Goal: Check status: Check status

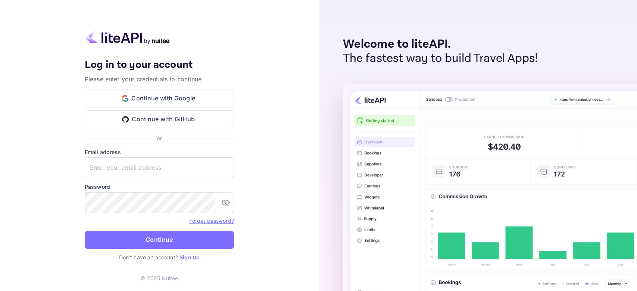
type input "[EMAIL_ADDRESS][DOMAIN_NAME]"
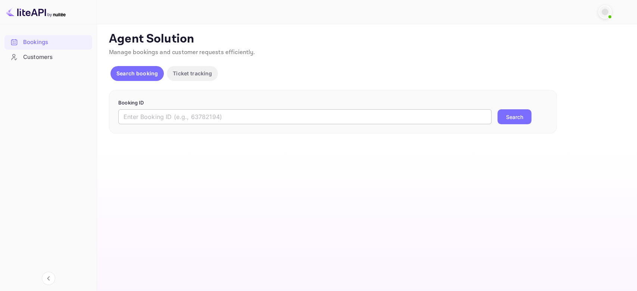
drag, startPoint x: 200, startPoint y: 111, endPoint x: 205, endPoint y: 112, distance: 5.3
click at [200, 111] on input "text" at bounding box center [304, 116] width 373 height 15
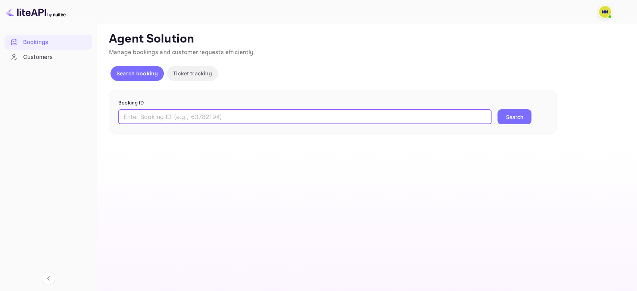
paste input "8913741"
type input "8913741"
click at [508, 112] on button "Search" at bounding box center [515, 116] width 34 height 15
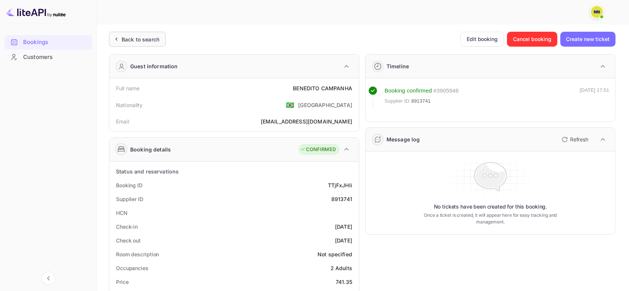
click at [143, 32] on div "Back to search" at bounding box center [137, 39] width 57 height 15
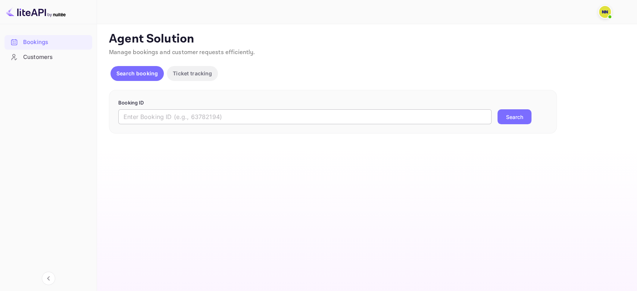
click at [149, 122] on input "text" at bounding box center [304, 116] width 373 height 15
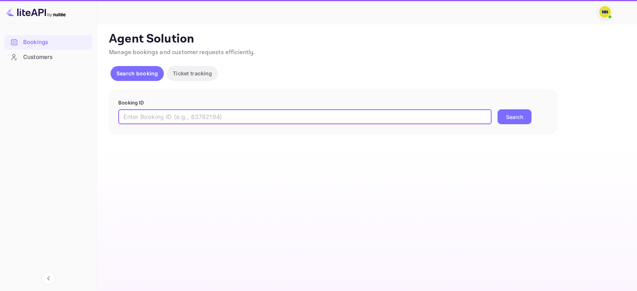
paste input "8903982"
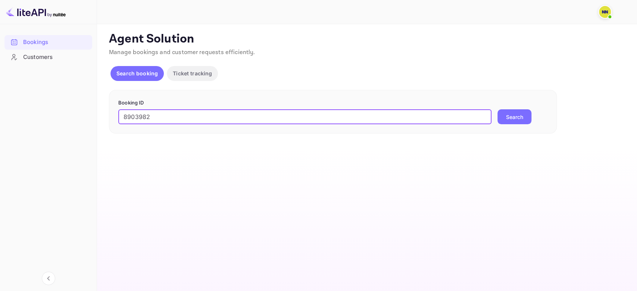
type input "8903982"
click at [528, 114] on button "Search" at bounding box center [515, 116] width 34 height 15
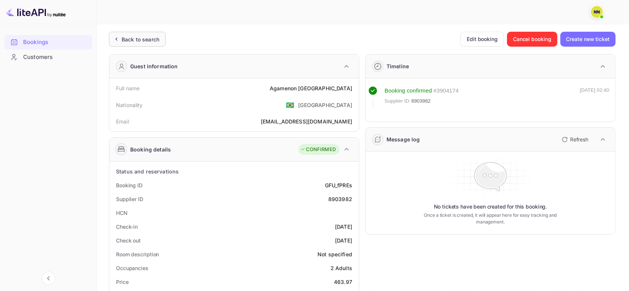
click at [122, 43] on div "Back to search" at bounding box center [141, 39] width 38 height 8
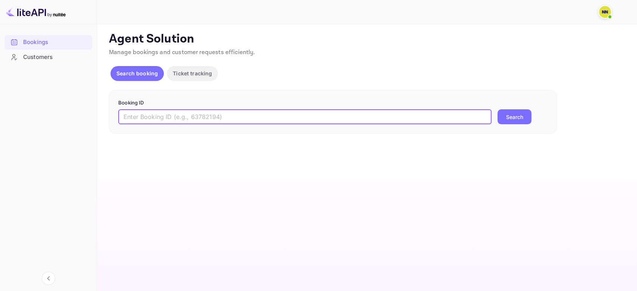
drag, startPoint x: 174, startPoint y: 115, endPoint x: 186, endPoint y: 115, distance: 12.7
click at [174, 115] on input "text" at bounding box center [304, 116] width 373 height 15
paste input "8914410"
type input "8914410"
click at [516, 118] on button "Search" at bounding box center [515, 116] width 34 height 15
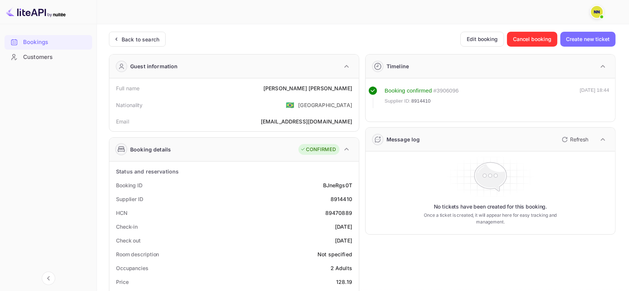
click at [338, 211] on div "89470889" at bounding box center [339, 213] width 27 height 8
copy div "89470889"
click at [135, 40] on div "Back to search" at bounding box center [141, 39] width 38 height 8
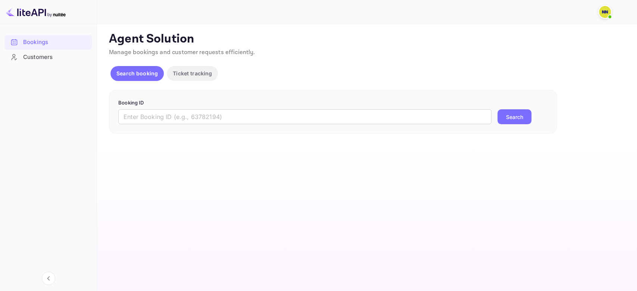
click at [149, 129] on div "Booking ID ​ Search" at bounding box center [333, 112] width 448 height 44
click at [152, 113] on input "text" at bounding box center [304, 116] width 373 height 15
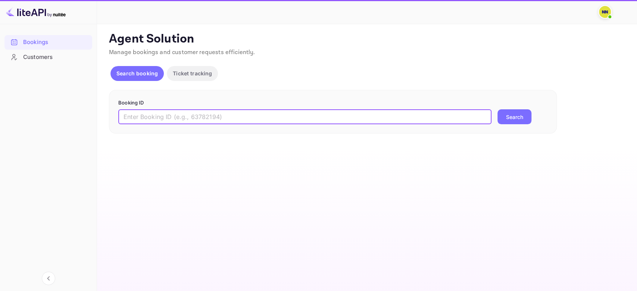
paste input "8914472"
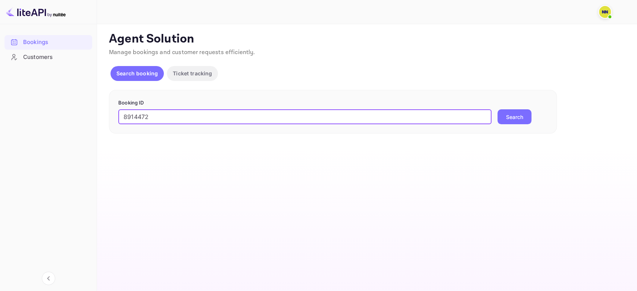
type input "8914472"
click at [503, 115] on button "Search" at bounding box center [515, 116] width 34 height 15
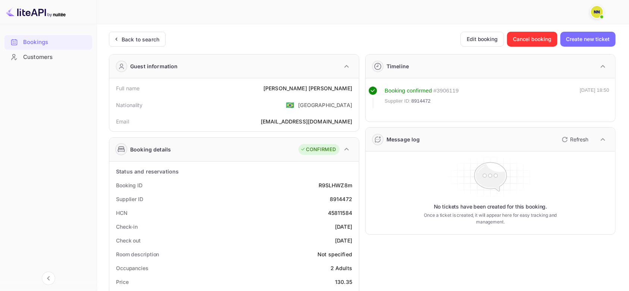
click at [339, 214] on div "45811584" at bounding box center [340, 213] width 24 height 8
copy div "45811584"
click at [116, 37] on icon at bounding box center [116, 38] width 8 height 7
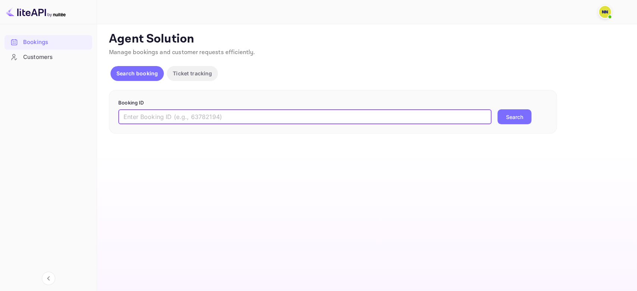
click at [184, 115] on input "text" at bounding box center [304, 116] width 373 height 15
paste input "9080297"
type input "9080297"
click at [498, 109] on button "Search" at bounding box center [515, 116] width 34 height 15
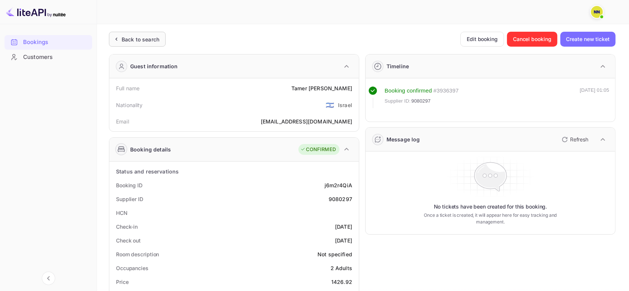
click at [144, 41] on div "Back to search" at bounding box center [141, 39] width 38 height 8
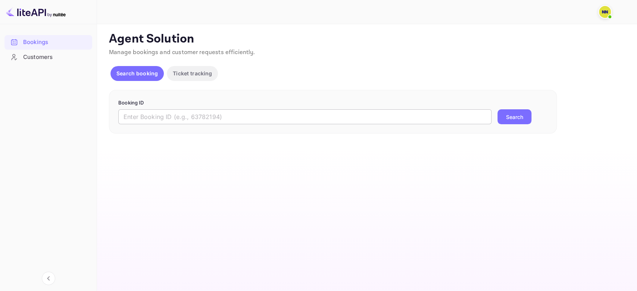
click at [188, 112] on input "text" at bounding box center [304, 116] width 373 height 15
paste input "6021469"
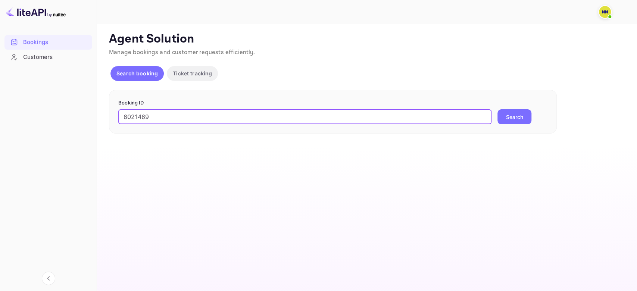
click at [498, 109] on button "Search" at bounding box center [515, 116] width 34 height 15
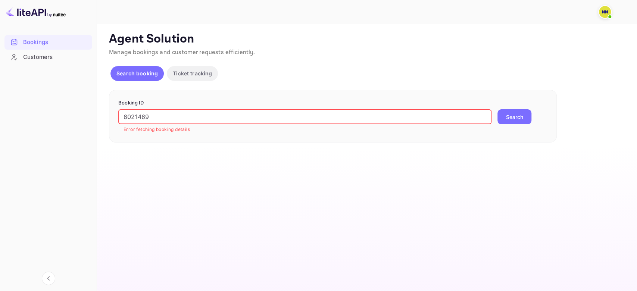
click at [169, 120] on input "6021469" at bounding box center [304, 116] width 373 height 15
paste input "8059561"
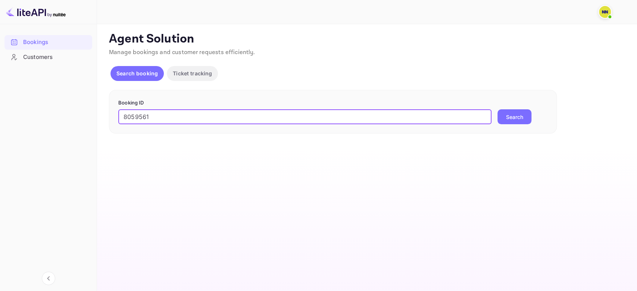
type input "8059561"
click at [498, 109] on button "Search" at bounding box center [515, 116] width 34 height 15
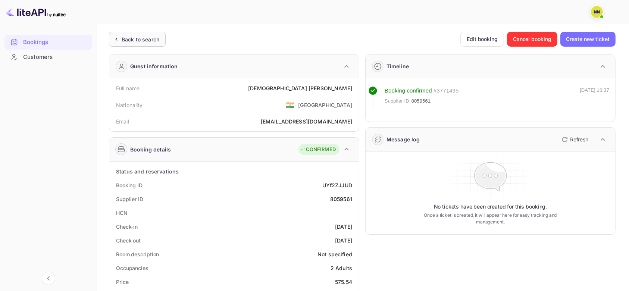
click at [131, 38] on div "Back to search" at bounding box center [141, 39] width 38 height 8
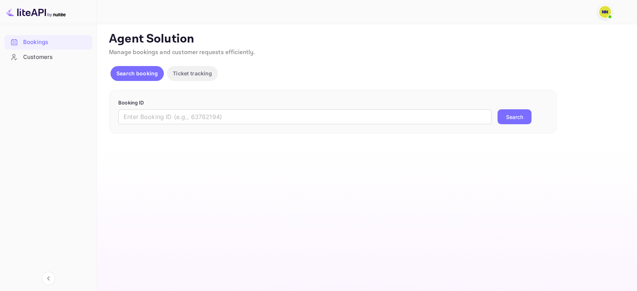
click at [175, 107] on form "Booking ID ​ Search" at bounding box center [332, 111] width 429 height 25
click at [177, 109] on input "text" at bounding box center [304, 116] width 373 height 15
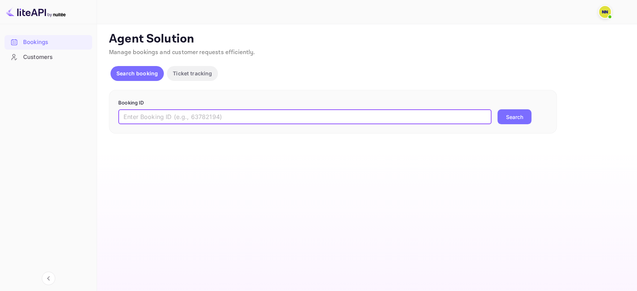
paste input "7870103"
type input "7870103"
click at [498, 109] on button "Search" at bounding box center [515, 116] width 34 height 15
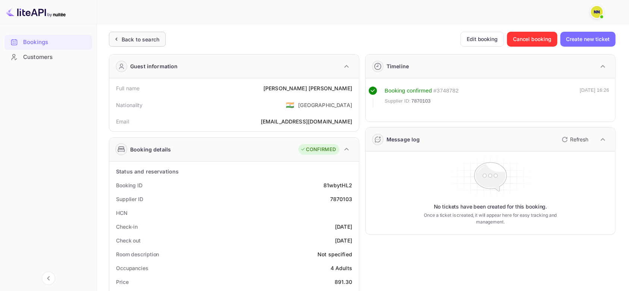
click at [119, 43] on div "Back to search" at bounding box center [137, 39] width 57 height 15
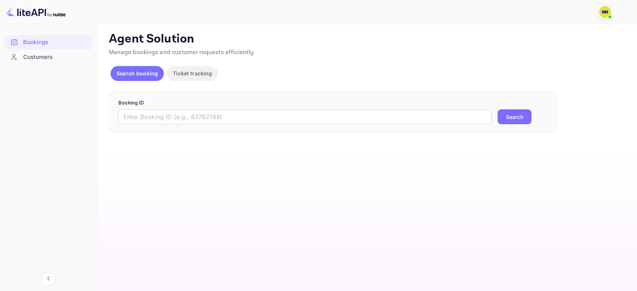
click at [183, 107] on form "Booking ID ​ Search" at bounding box center [332, 111] width 429 height 25
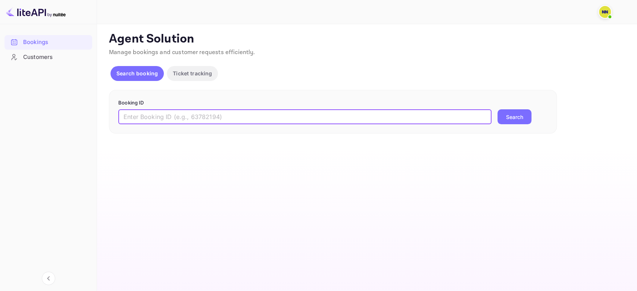
click at [187, 113] on input "text" at bounding box center [304, 116] width 373 height 15
paste input "8361387"
type input "8361387"
click at [498, 109] on button "Search" at bounding box center [515, 116] width 34 height 15
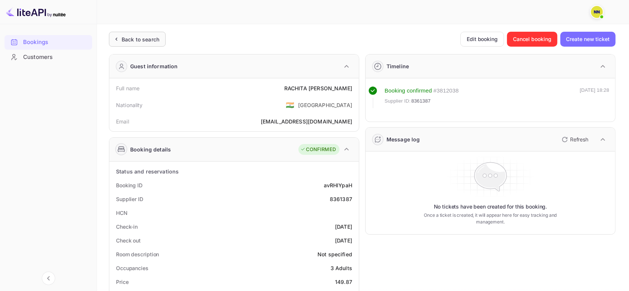
click at [126, 35] on div "Back to search" at bounding box center [141, 39] width 38 height 8
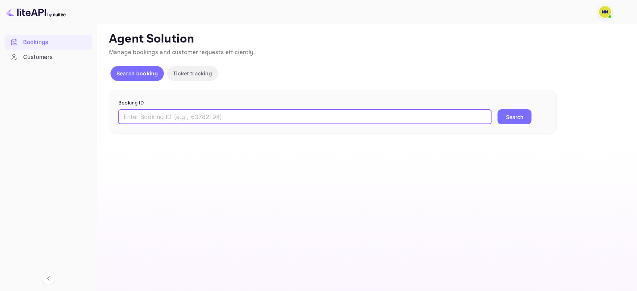
click at [171, 116] on input "text" at bounding box center [304, 116] width 373 height 15
paste input "8221117"
type input "8221117"
click at [498, 109] on button "Search" at bounding box center [515, 116] width 34 height 15
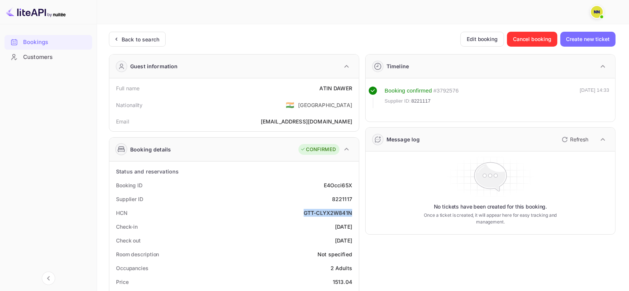
drag, startPoint x: 302, startPoint y: 210, endPoint x: 352, endPoint y: 211, distance: 50.0
click at [352, 211] on div "HCN GTT-CLYX2W841N" at bounding box center [234, 213] width 244 height 14
copy div "GTT-CLYX2W841N"
click at [130, 40] on div "Back to search" at bounding box center [141, 39] width 38 height 8
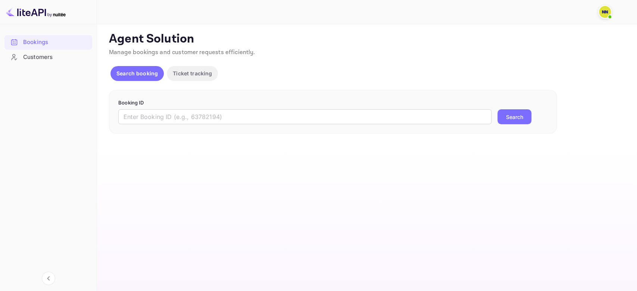
click at [168, 108] on form "Booking ID ​ Search" at bounding box center [332, 111] width 429 height 25
click at [169, 118] on input "text" at bounding box center [304, 116] width 373 height 15
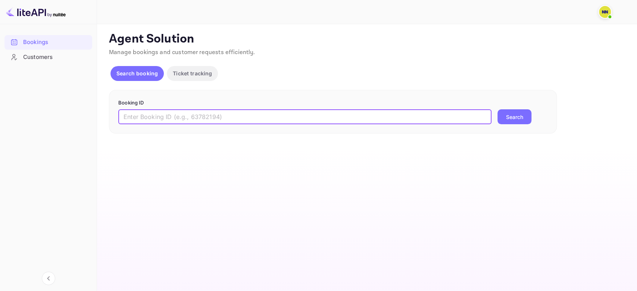
paste input "7923249"
type input "7923249"
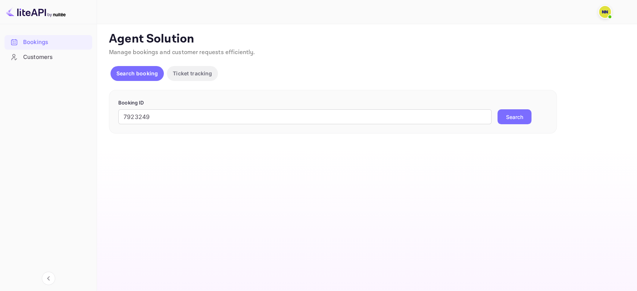
click at [509, 115] on button "Search" at bounding box center [515, 116] width 34 height 15
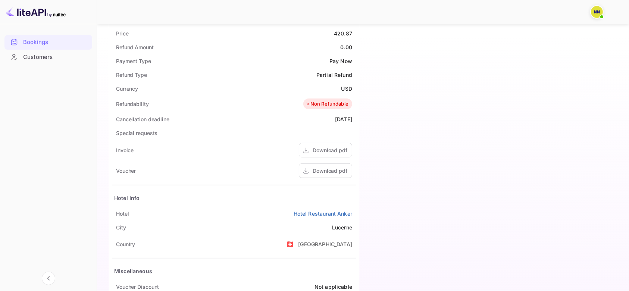
scroll to position [50, 0]
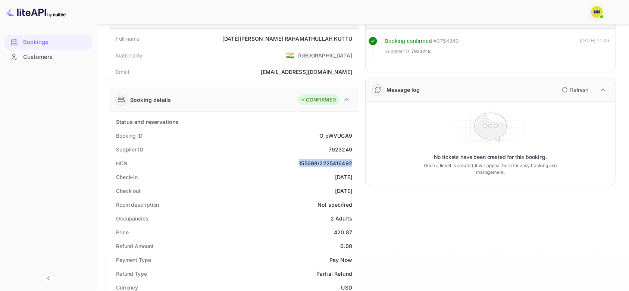
drag, startPoint x: 299, startPoint y: 162, endPoint x: 356, endPoint y: 160, distance: 57.2
copy div "155698/2225416492"
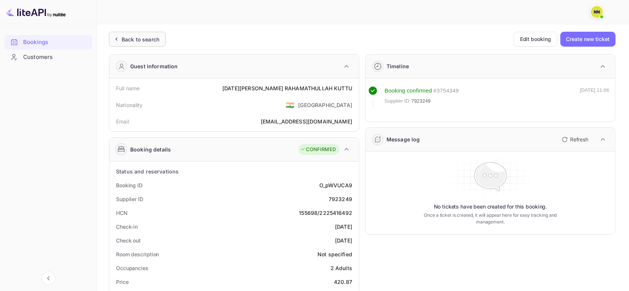
click at [137, 37] on div "Back to search" at bounding box center [141, 39] width 38 height 8
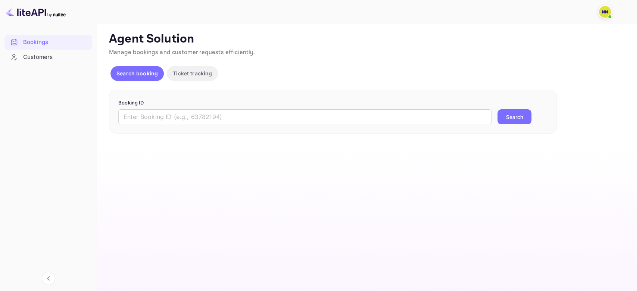
click at [177, 109] on form "Booking ID ​ Search" at bounding box center [332, 111] width 429 height 25
click at [192, 125] on div "Booking ID ​ Search" at bounding box center [333, 112] width 448 height 44
drag, startPoint x: 198, startPoint y: 115, endPoint x: 226, endPoint y: 123, distance: 29.0
click at [198, 115] on input "text" at bounding box center [304, 116] width 373 height 15
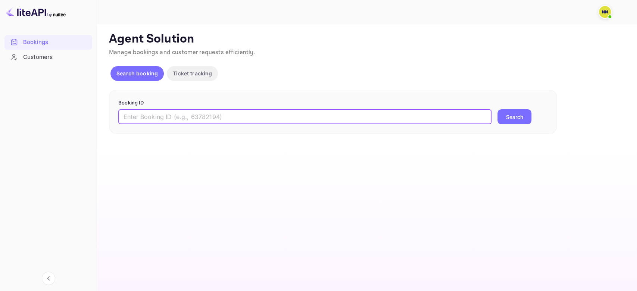
paste input "9041740"
type input "9041740"
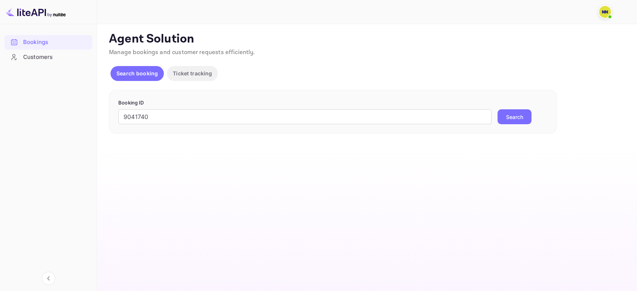
click at [513, 112] on button "Search" at bounding box center [515, 116] width 34 height 15
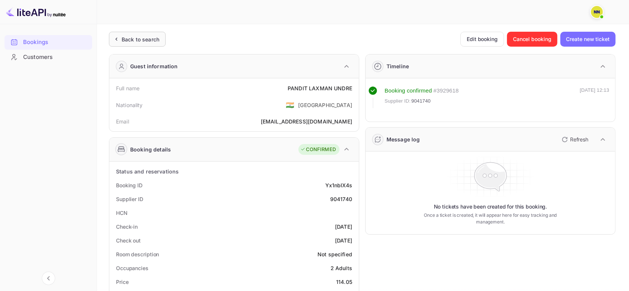
click at [144, 36] on div "Back to search" at bounding box center [141, 39] width 38 height 8
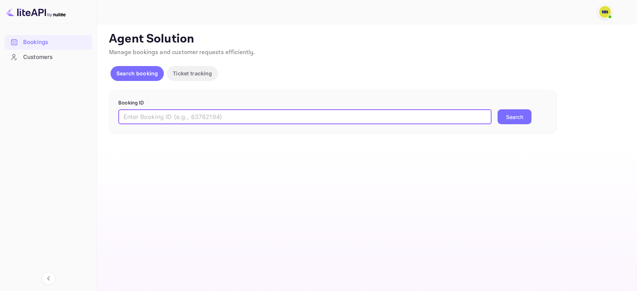
drag, startPoint x: 160, startPoint y: 116, endPoint x: 182, endPoint y: 121, distance: 22.8
click at [160, 116] on input "text" at bounding box center [304, 116] width 373 height 15
paste input "9000646"
type input "9000646"
drag, startPoint x: 516, startPoint y: 118, endPoint x: 470, endPoint y: 111, distance: 46.1
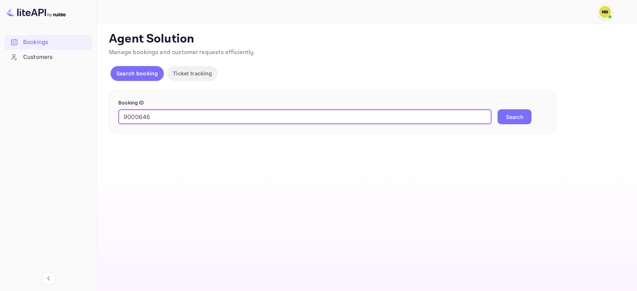
click at [516, 118] on button "Search" at bounding box center [515, 116] width 34 height 15
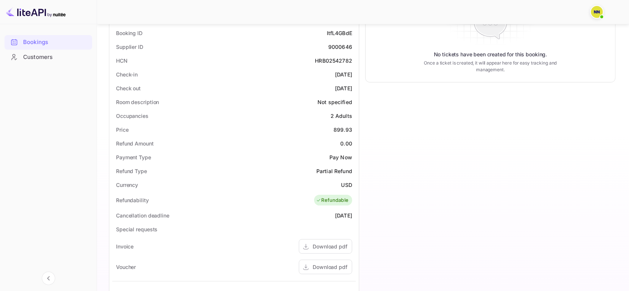
scroll to position [97, 0]
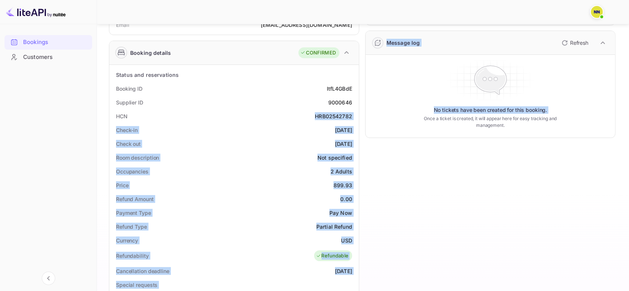
drag, startPoint x: 316, startPoint y: 116, endPoint x: 360, endPoint y: 115, distance: 44.1
click at [360, 115] on div "Guest information Full name DAVID ARTZI Nationality 🇮🇱 Israel Email ops@tbo.com…" at bounding box center [359, 216] width 513 height 531
copy div "HRB02542782 Check-in 2025-09-18 Check out 2025-09-21 Room description Not speci…"
drag, startPoint x: 305, startPoint y: 134, endPoint x: 318, endPoint y: 119, distance: 20.6
click at [305, 134] on div "Check-in 2025-09-18" at bounding box center [234, 130] width 244 height 14
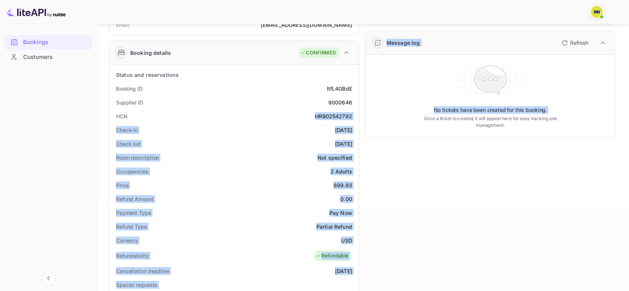
click at [317, 115] on div "HRB02542782" at bounding box center [333, 116] width 37 height 8
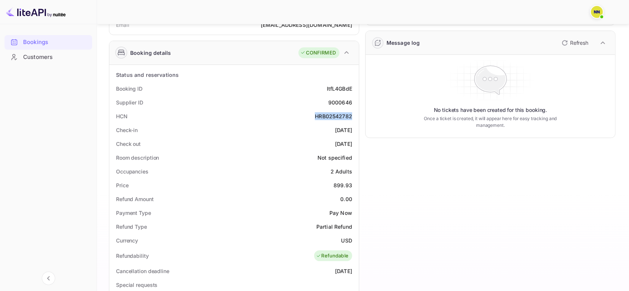
drag, startPoint x: 317, startPoint y: 115, endPoint x: 346, endPoint y: 115, distance: 29.9
click at [346, 115] on div "HRB02542782" at bounding box center [333, 116] width 37 height 8
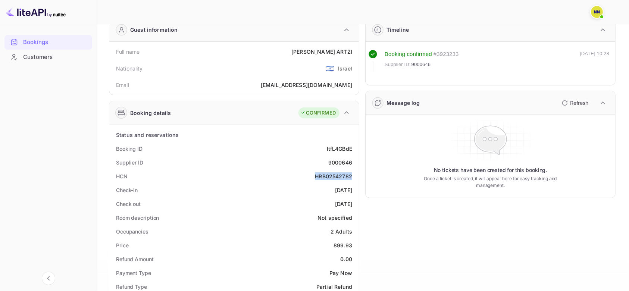
scroll to position [0, 0]
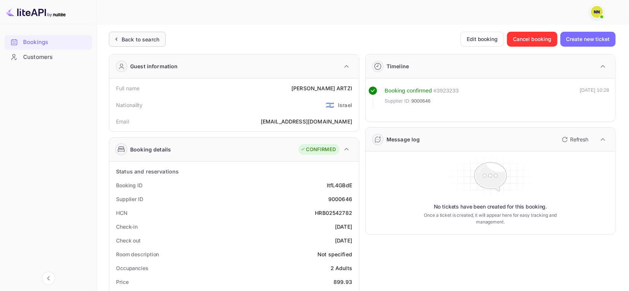
click at [134, 36] on div "Back to search" at bounding box center [141, 39] width 38 height 8
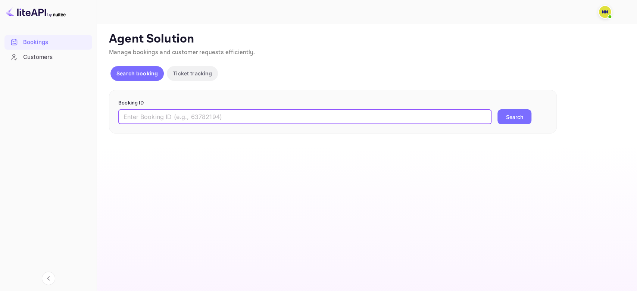
drag, startPoint x: 187, startPoint y: 118, endPoint x: 318, endPoint y: 124, distance: 131.6
click at [188, 118] on input "text" at bounding box center [304, 116] width 373 height 15
paste input "8978744"
type input "8978744"
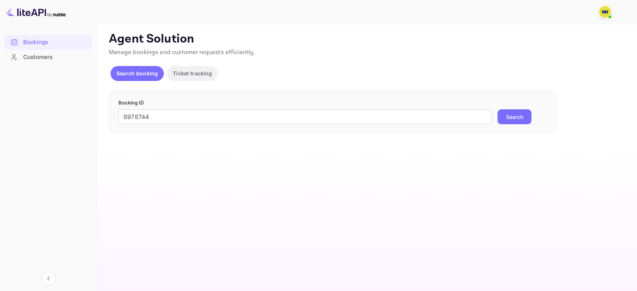
click at [504, 116] on button "Search" at bounding box center [515, 116] width 34 height 15
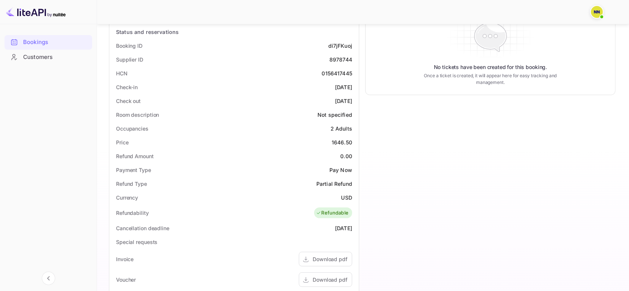
scroll to position [47, 0]
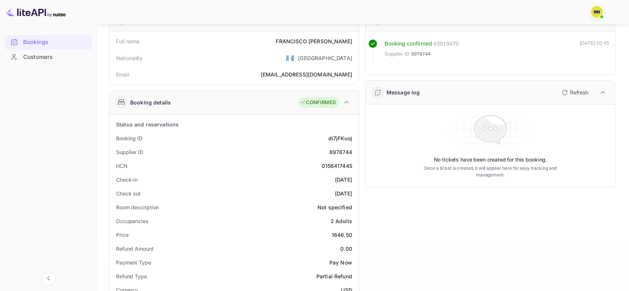
click at [332, 167] on div "0156417445" at bounding box center [337, 166] width 31 height 8
copy div "0156417445"
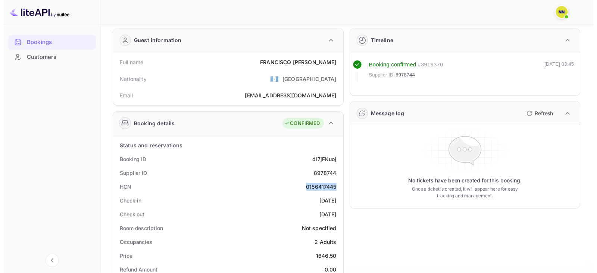
scroll to position [0, 0]
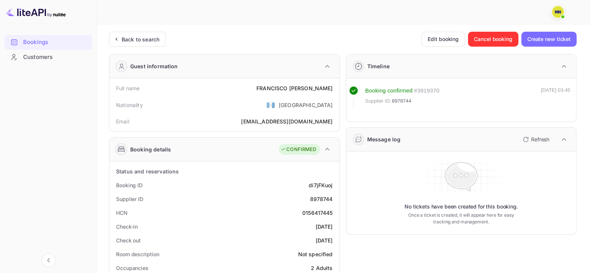
drag, startPoint x: 127, startPoint y: 39, endPoint x: 115, endPoint y: 27, distance: 16.6
click at [127, 38] on div "Back to search" at bounding box center [141, 39] width 38 height 8
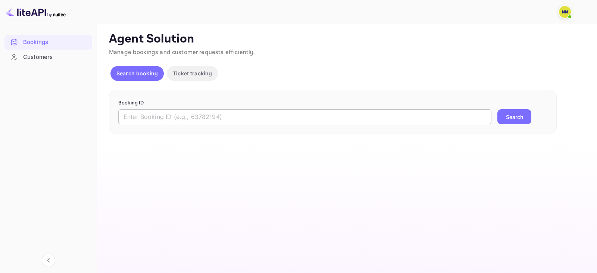
click at [156, 111] on input "text" at bounding box center [304, 116] width 373 height 15
paste input "8412467"
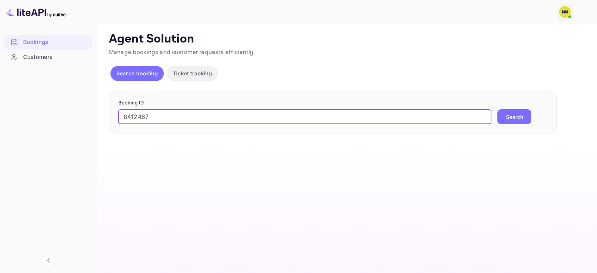
type input "8412467"
click at [502, 115] on button "Search" at bounding box center [515, 116] width 34 height 15
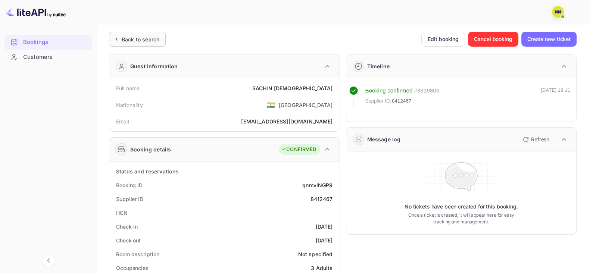
click at [119, 40] on icon at bounding box center [116, 38] width 8 height 7
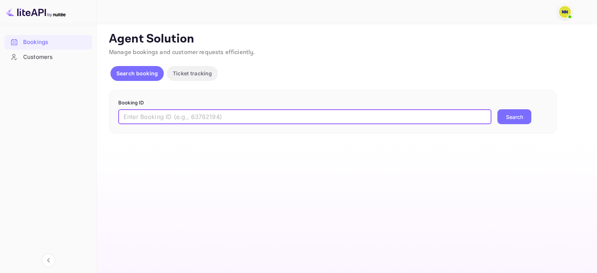
click at [164, 111] on input "text" at bounding box center [304, 116] width 373 height 15
paste input "8274018"
type input "8274018"
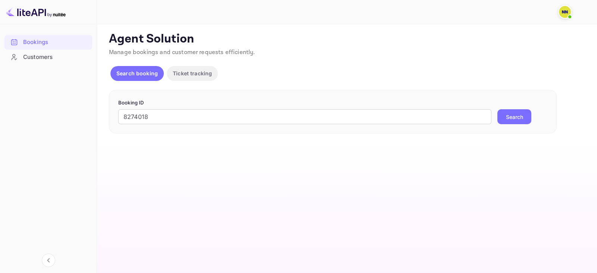
click at [502, 114] on button "Search" at bounding box center [515, 116] width 34 height 15
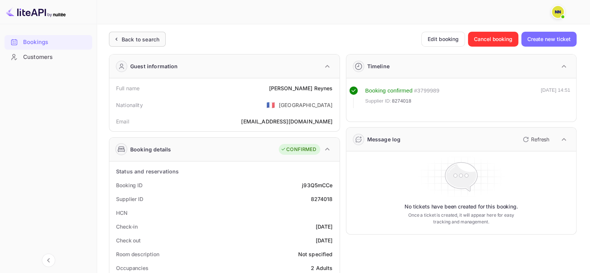
click at [126, 36] on div "Back to search" at bounding box center [141, 39] width 38 height 8
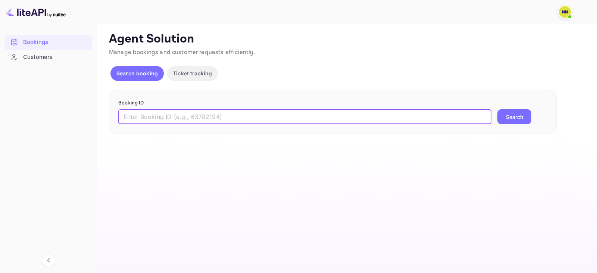
click at [183, 111] on input "text" at bounding box center [304, 116] width 373 height 15
paste input "8222221"
type input "8222221"
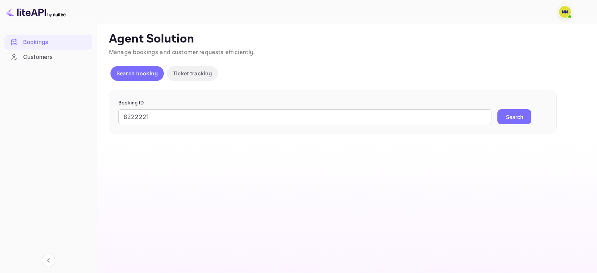
click at [514, 115] on button "Search" at bounding box center [515, 116] width 34 height 15
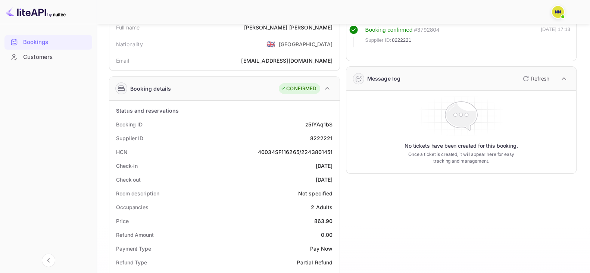
scroll to position [46, 0]
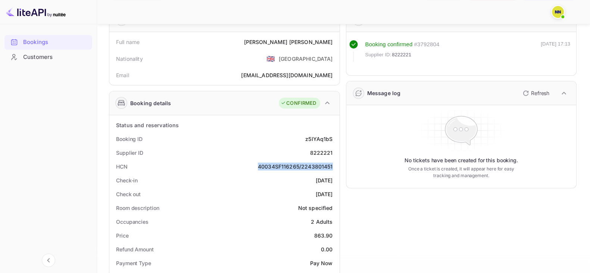
drag, startPoint x: 258, startPoint y: 165, endPoint x: 332, endPoint y: 164, distance: 74.7
click at [332, 164] on div "HCN 40034SF116265/2243801451" at bounding box center [224, 167] width 224 height 14
copy div "40034SF116265/2243801451"
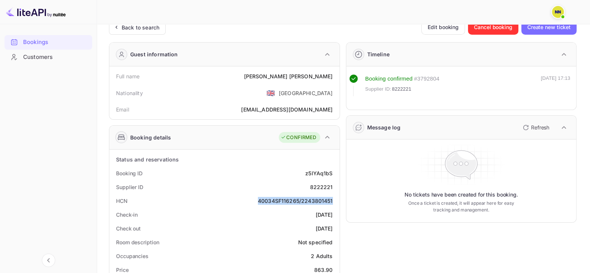
scroll to position [0, 0]
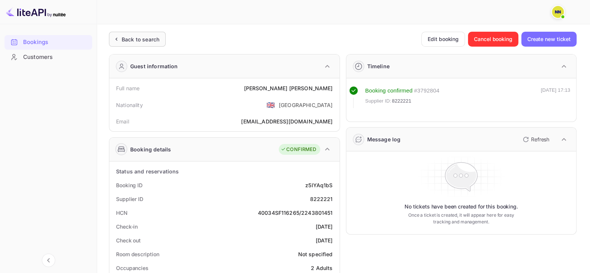
click at [138, 44] on div "Back to search" at bounding box center [137, 39] width 57 height 15
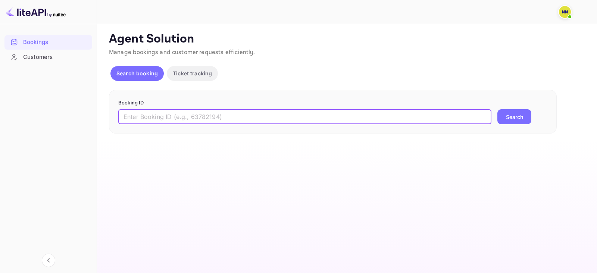
click at [162, 115] on input "text" at bounding box center [304, 116] width 373 height 15
paste input "6859139"
type input "6859139"
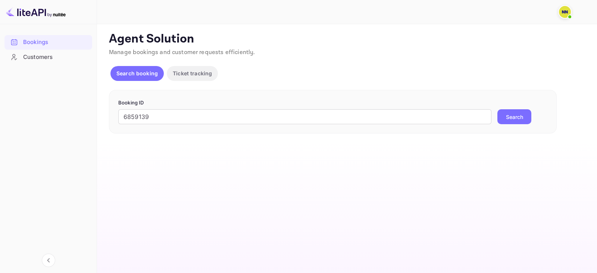
drag, startPoint x: 506, startPoint y: 118, endPoint x: 484, endPoint y: 133, distance: 26.3
click at [506, 118] on button "Search" at bounding box center [515, 116] width 34 height 15
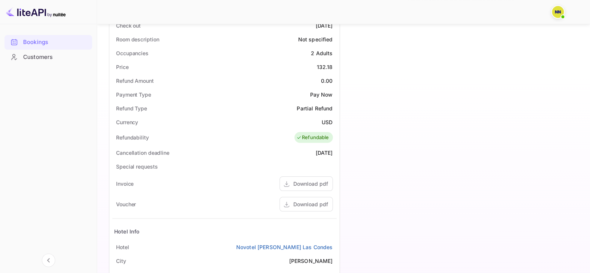
scroll to position [46, 0]
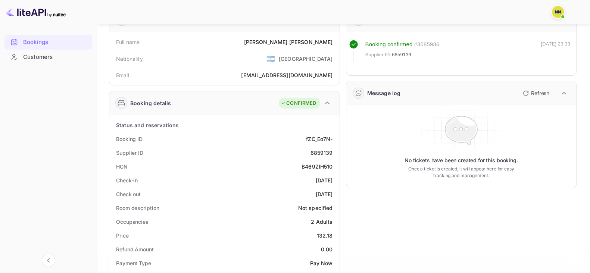
click at [315, 163] on div "B469ZIH510" at bounding box center [317, 167] width 31 height 8
copy div "B469ZIH510"
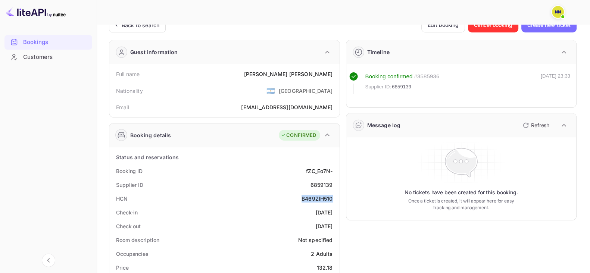
scroll to position [0, 0]
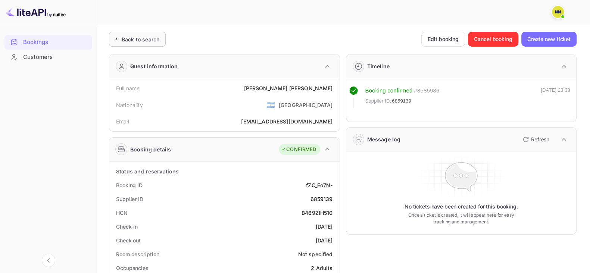
click at [129, 38] on div "Back to search" at bounding box center [141, 39] width 38 height 8
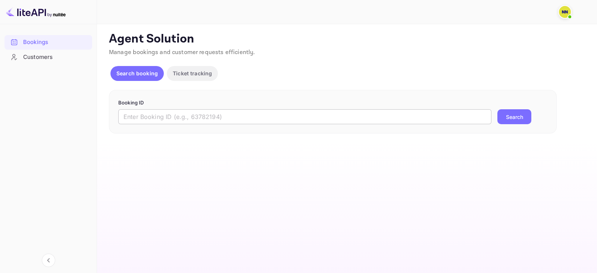
click at [181, 111] on input "text" at bounding box center [304, 116] width 373 height 15
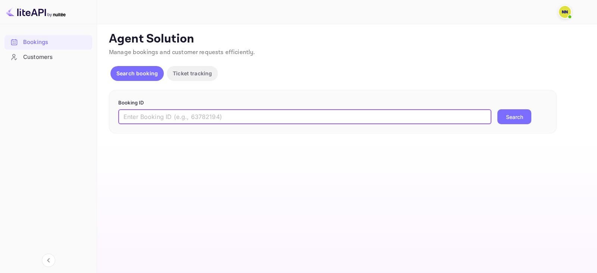
paste input "B469ZIH510"
click at [145, 111] on input "B469ZIH510" at bounding box center [304, 116] width 373 height 15
paste input "6859098"
type input "6859098"
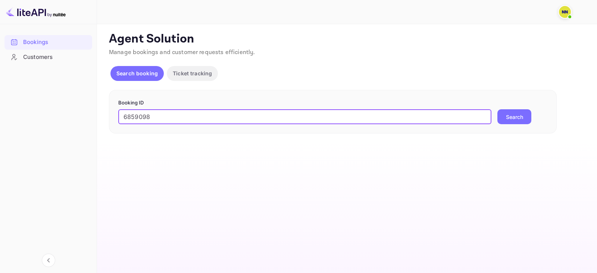
drag, startPoint x: 533, startPoint y: 107, endPoint x: 524, endPoint y: 116, distance: 13.2
click at [531, 109] on form "Booking ID 6859098 ​ Search" at bounding box center [332, 111] width 429 height 25
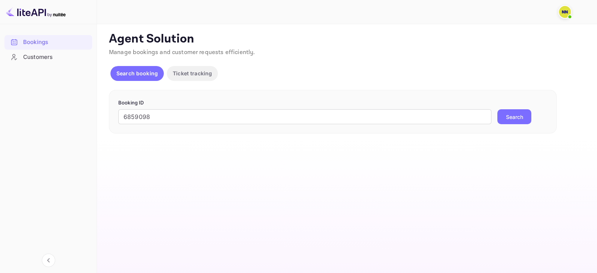
click at [524, 116] on button "Search" at bounding box center [515, 116] width 34 height 15
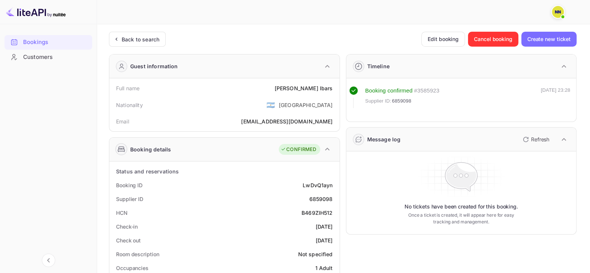
click at [312, 214] on div "B469ZIH512" at bounding box center [317, 213] width 31 height 8
copy div "B469ZIH512"
click at [136, 40] on div "Back to search" at bounding box center [141, 39] width 38 height 8
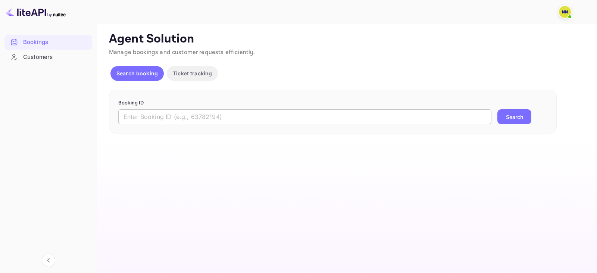
click at [172, 120] on input "text" at bounding box center [304, 116] width 373 height 15
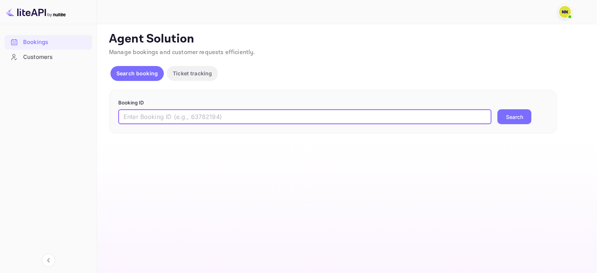
paste input "8951319"
type input "8951319"
drag, startPoint x: 510, startPoint y: 113, endPoint x: 438, endPoint y: 106, distance: 72.7
click at [510, 113] on button "Search" at bounding box center [515, 116] width 34 height 15
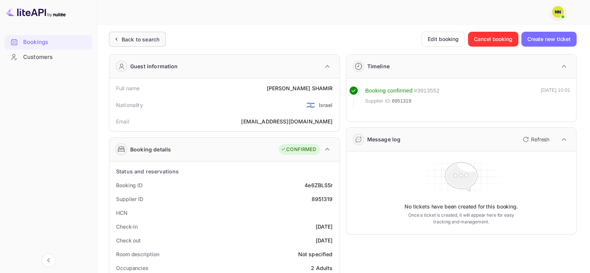
click at [147, 43] on div "Back to search" at bounding box center [141, 39] width 38 height 8
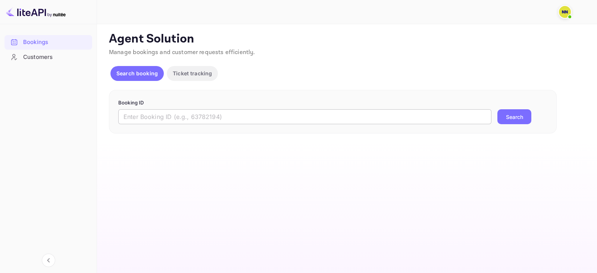
drag, startPoint x: 171, startPoint y: 114, endPoint x: 218, endPoint y: 116, distance: 47.5
click at [171, 114] on input "text" at bounding box center [304, 116] width 373 height 15
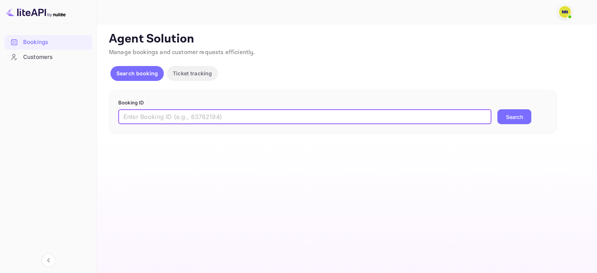
paste input "6730028"
type input "6730028"
click at [506, 118] on button "Search" at bounding box center [515, 116] width 34 height 15
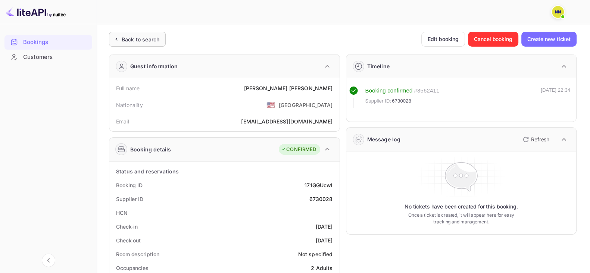
click at [138, 42] on div "Back to search" at bounding box center [141, 39] width 38 height 8
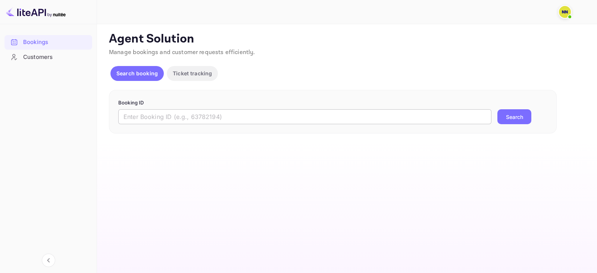
drag, startPoint x: 159, startPoint y: 102, endPoint x: 161, endPoint y: 112, distance: 10.6
click at [159, 105] on p "Booking ID" at bounding box center [332, 102] width 429 height 7
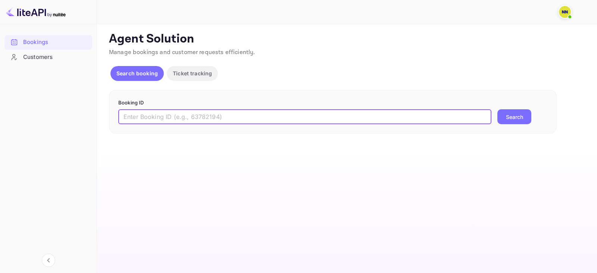
click at [161, 112] on input "text" at bounding box center [304, 116] width 373 height 15
paste input "9176030"
type input "9176030"
click at [498, 109] on button "Search" at bounding box center [515, 116] width 34 height 15
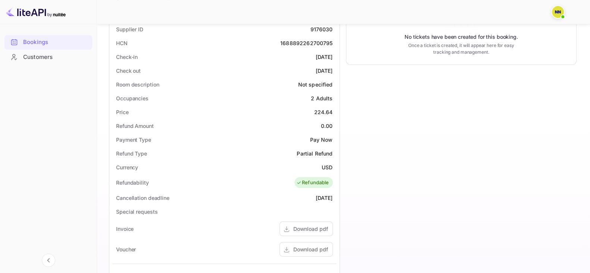
scroll to position [80, 0]
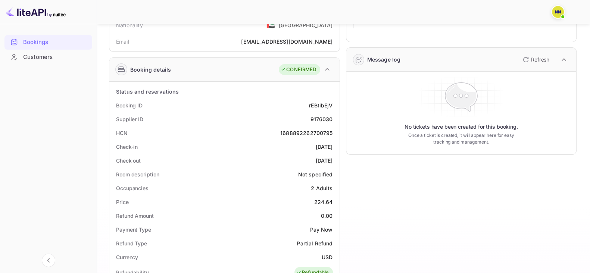
click at [308, 133] on div "1688892262700795" at bounding box center [306, 133] width 52 height 8
copy div "1688892262700795"
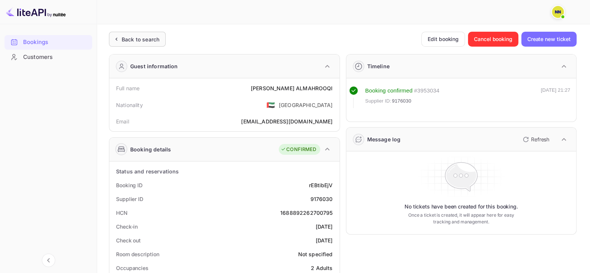
click at [126, 38] on div "Back to search" at bounding box center [141, 39] width 38 height 8
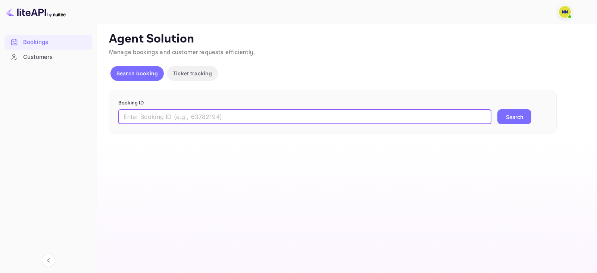
click at [168, 116] on input "text" at bounding box center [304, 116] width 373 height 15
paste input "9139903"
type input "9139903"
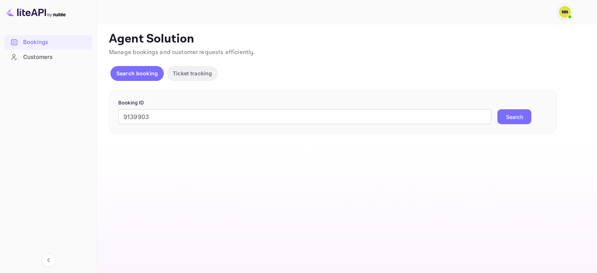
click at [499, 122] on button "Search" at bounding box center [515, 116] width 34 height 15
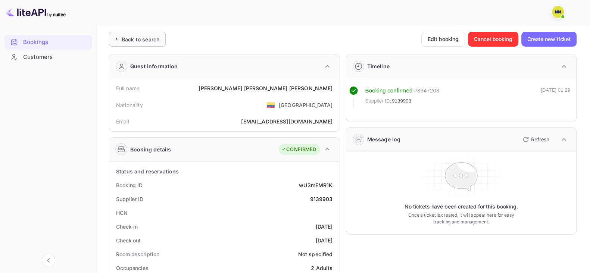
click at [135, 46] on div "Back to search" at bounding box center [137, 39] width 57 height 15
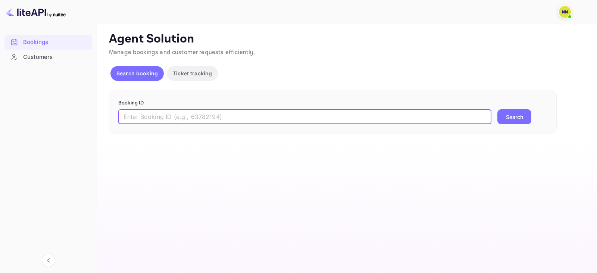
click at [148, 119] on input "text" at bounding box center [304, 116] width 373 height 15
paste input "9118803"
type input "9118803"
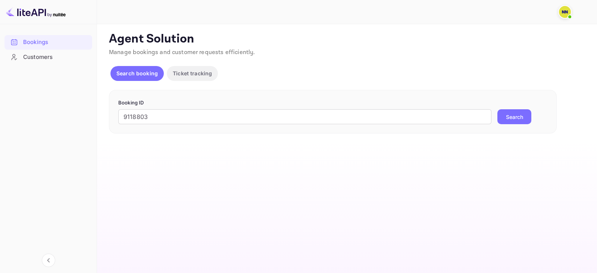
click at [523, 115] on button "Search" at bounding box center [515, 116] width 34 height 15
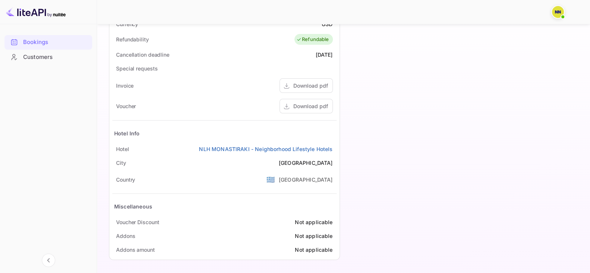
scroll to position [80, 0]
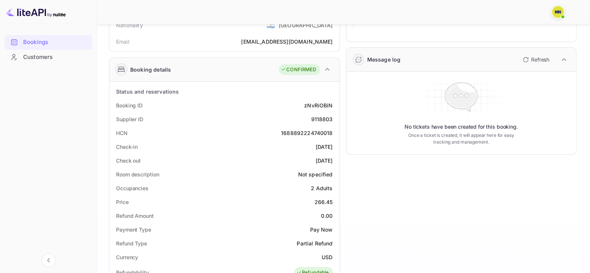
click at [308, 134] on div "1688892224740018" at bounding box center [307, 133] width 52 height 8
copy div "1688892224740018"
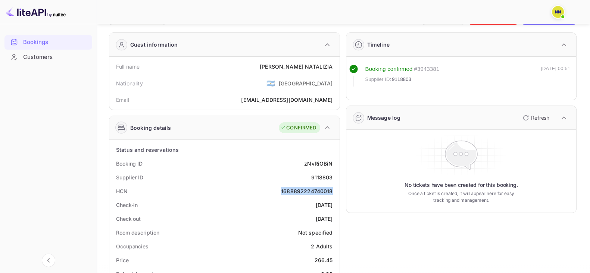
scroll to position [0, 0]
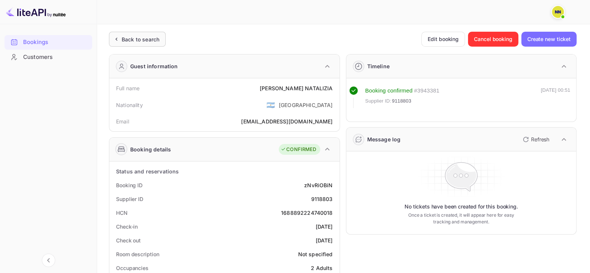
click at [123, 36] on div "Back to search" at bounding box center [141, 39] width 38 height 8
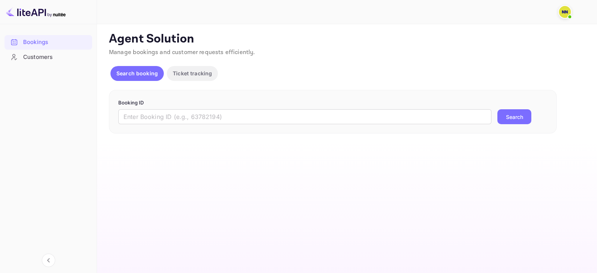
click at [155, 104] on p "Booking ID" at bounding box center [332, 102] width 429 height 7
click at [157, 112] on input "text" at bounding box center [304, 116] width 373 height 15
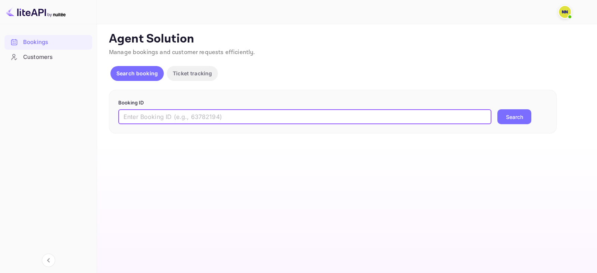
paste input "9112933"
type input "9112933"
click at [503, 115] on button "Search" at bounding box center [515, 116] width 34 height 15
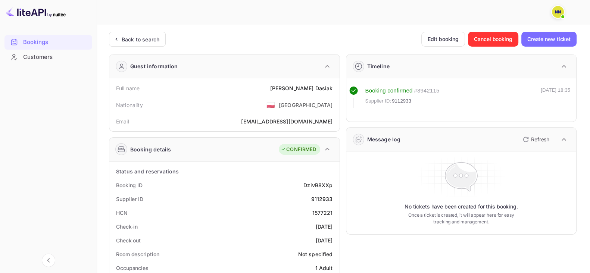
click at [320, 215] on div "1577221" at bounding box center [322, 213] width 21 height 8
copy div "1577221"
click at [152, 44] on div "Back to search" at bounding box center [137, 39] width 57 height 15
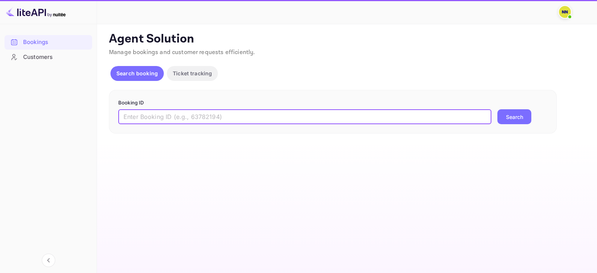
click at [142, 118] on input "text" at bounding box center [304, 116] width 373 height 15
paste input "8966837"
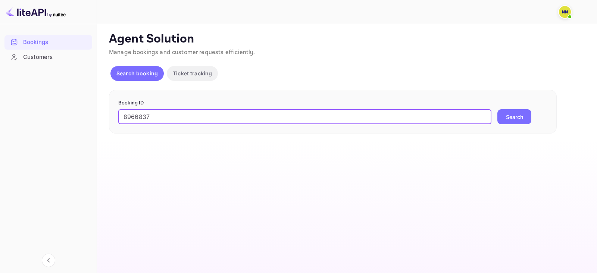
type input "8966837"
click at [513, 112] on button "Search" at bounding box center [515, 116] width 34 height 15
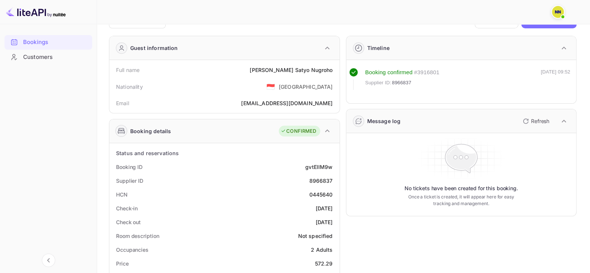
scroll to position [140, 0]
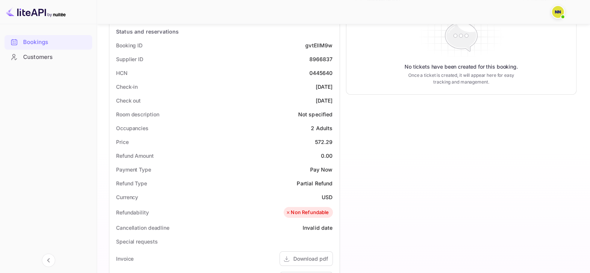
click at [316, 74] on div "0445640" at bounding box center [321, 73] width 24 height 8
copy div "0445640"
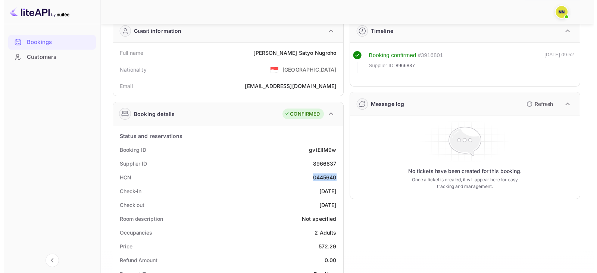
scroll to position [0, 0]
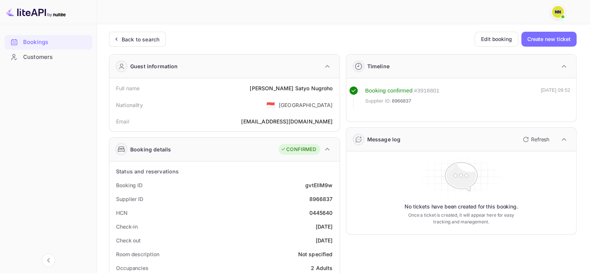
click at [113, 43] on div "Back to search" at bounding box center [137, 39] width 57 height 15
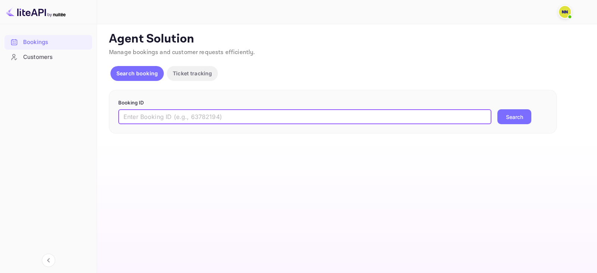
drag, startPoint x: 157, startPoint y: 114, endPoint x: 162, endPoint y: 116, distance: 6.0
click at [157, 114] on input "text" at bounding box center [304, 116] width 373 height 15
paste input "8953025"
type input "8953025"
click at [520, 115] on button "Search" at bounding box center [515, 116] width 34 height 15
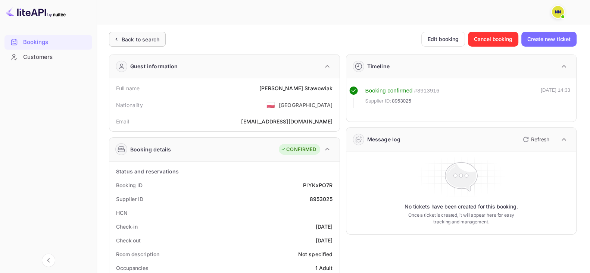
click at [117, 41] on icon at bounding box center [116, 38] width 8 height 7
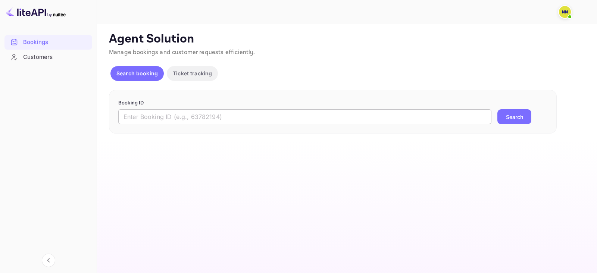
drag, startPoint x: 175, startPoint y: 117, endPoint x: 184, endPoint y: 117, distance: 9.0
click at [175, 117] on input "text" at bounding box center [304, 116] width 373 height 15
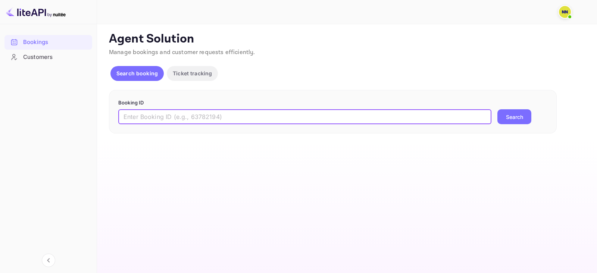
paste input "8741104"
type input "8741104"
click at [512, 117] on button "Search" at bounding box center [515, 116] width 34 height 15
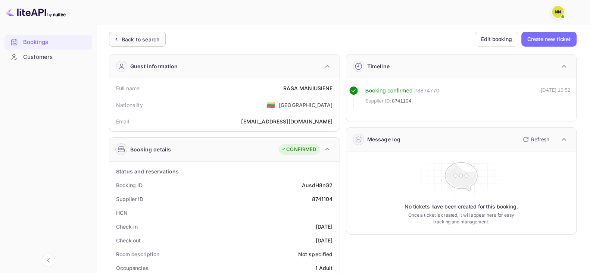
click at [147, 46] on div "Back to search" at bounding box center [137, 39] width 57 height 15
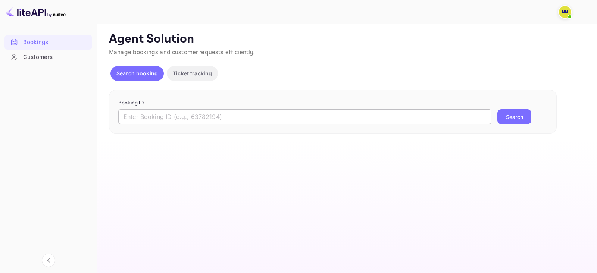
drag, startPoint x: 172, startPoint y: 120, endPoint x: 176, endPoint y: 120, distance: 4.1
click at [172, 120] on input "text" at bounding box center [304, 116] width 373 height 15
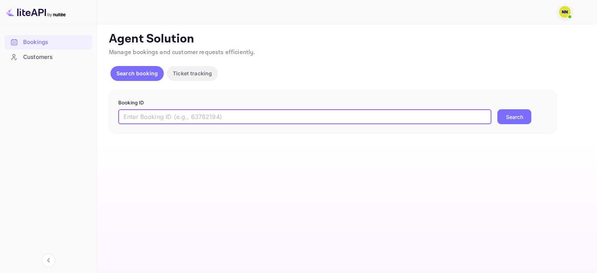
paste input "8510223"
type input "8510223"
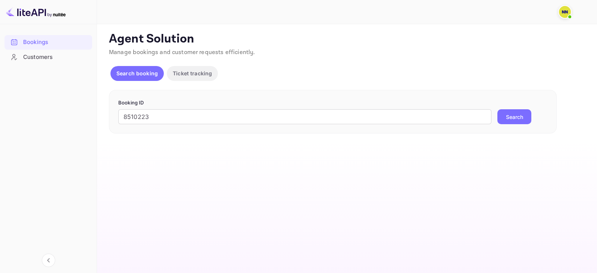
click at [502, 118] on button "Search" at bounding box center [515, 116] width 34 height 15
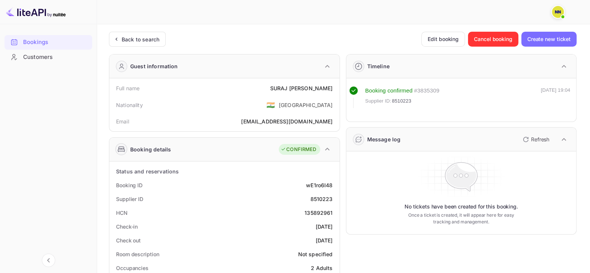
click at [324, 210] on div "135892961" at bounding box center [319, 213] width 28 height 8
copy div "135892961"
click at [123, 45] on div "Back to search" at bounding box center [137, 39] width 57 height 15
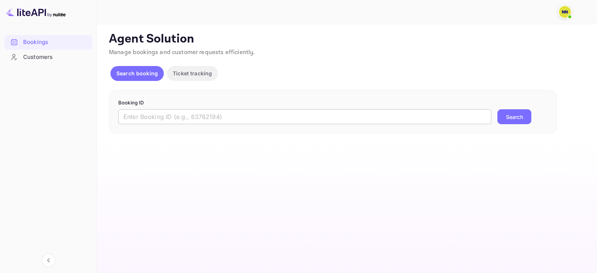
drag, startPoint x: 156, startPoint y: 115, endPoint x: 166, endPoint y: 118, distance: 10.5
click at [156, 115] on input "text" at bounding box center [304, 116] width 373 height 15
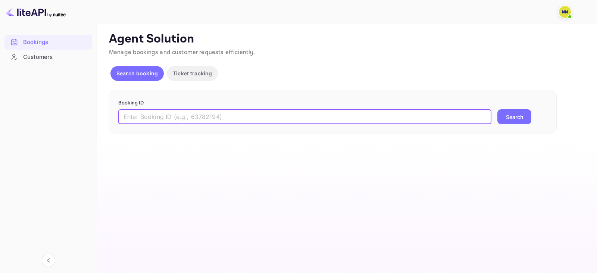
paste input "7312238"
type input "7312238"
click at [502, 116] on button "Search" at bounding box center [515, 116] width 34 height 15
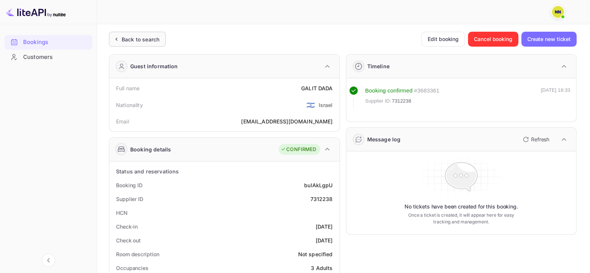
click at [111, 40] on div "Back to search" at bounding box center [137, 39] width 57 height 15
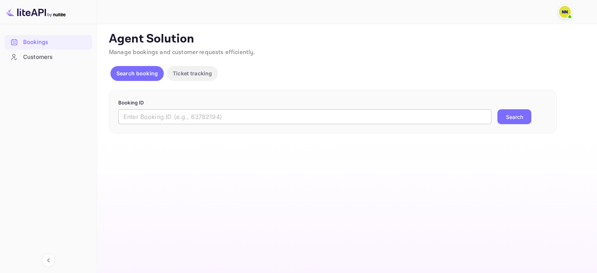
drag, startPoint x: 165, startPoint y: 113, endPoint x: 170, endPoint y: 114, distance: 5.6
click at [165, 113] on input "text" at bounding box center [304, 116] width 373 height 15
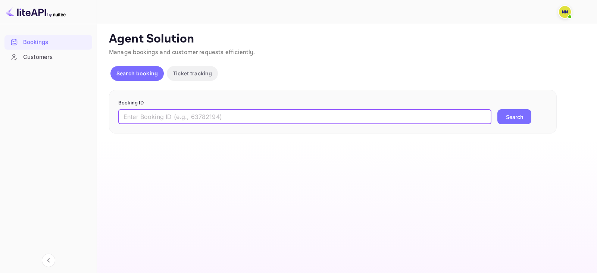
paste input "7289087"
type input "7289087"
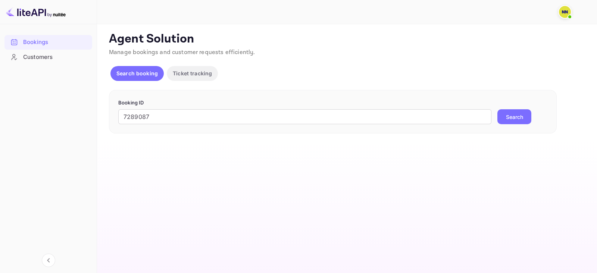
click at [513, 118] on button "Search" at bounding box center [515, 116] width 34 height 15
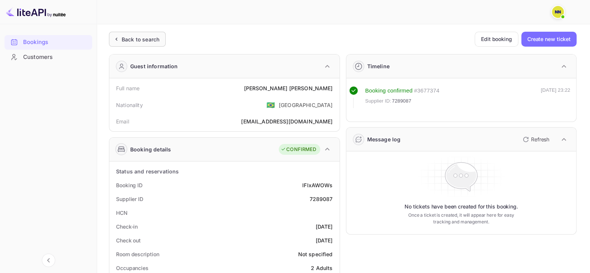
click at [116, 40] on icon at bounding box center [116, 39] width 1 height 3
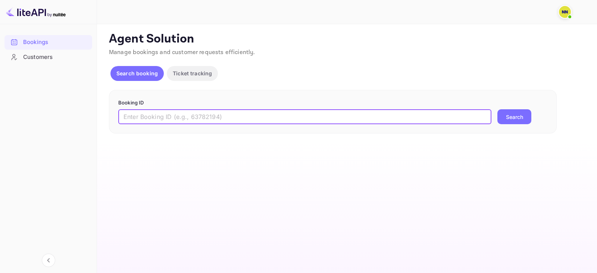
drag, startPoint x: 158, startPoint y: 117, endPoint x: 185, endPoint y: 121, distance: 26.8
click at [158, 117] on input "text" at bounding box center [304, 116] width 373 height 15
paste input "6750938"
type input "6750938"
click at [510, 113] on button "Search" at bounding box center [515, 116] width 34 height 15
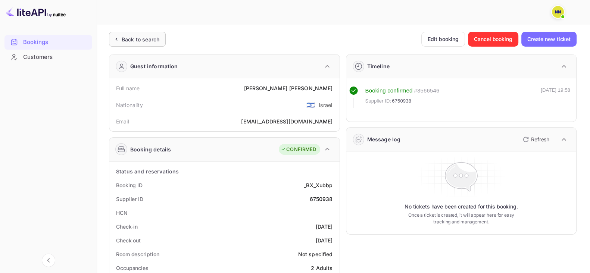
click at [123, 37] on div "Back to search" at bounding box center [141, 39] width 38 height 8
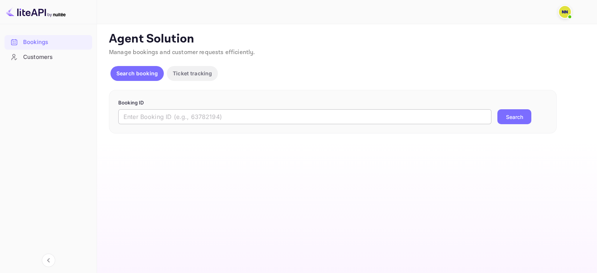
drag, startPoint x: 170, startPoint y: 114, endPoint x: 188, endPoint y: 122, distance: 19.9
click at [170, 114] on input "text" at bounding box center [304, 116] width 373 height 15
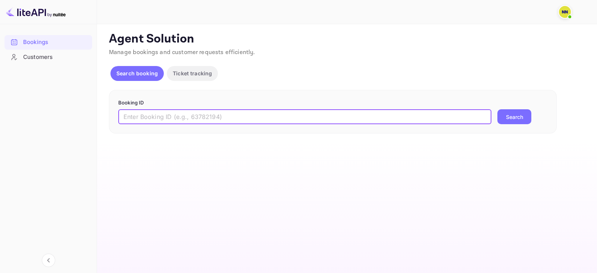
paste input "9252940"
type input "9252940"
drag, startPoint x: 495, startPoint y: 114, endPoint x: 514, endPoint y: 117, distance: 19.3
click at [498, 114] on div "9252940 ​ Search" at bounding box center [332, 116] width 429 height 15
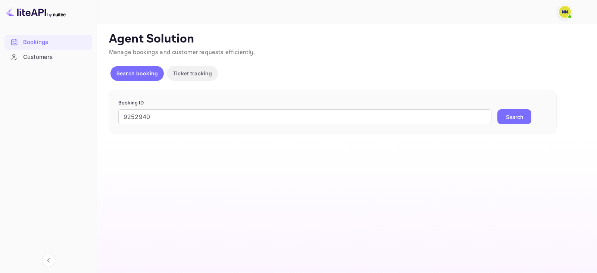
click at [514, 117] on button "Search" at bounding box center [515, 116] width 34 height 15
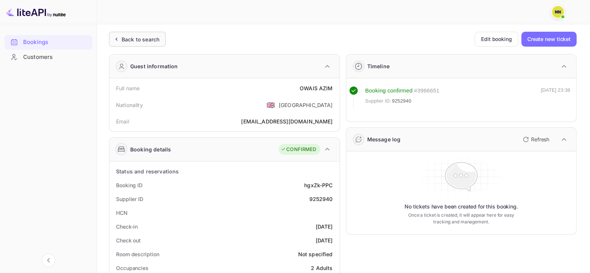
click at [118, 34] on div "Back to search" at bounding box center [137, 39] width 57 height 15
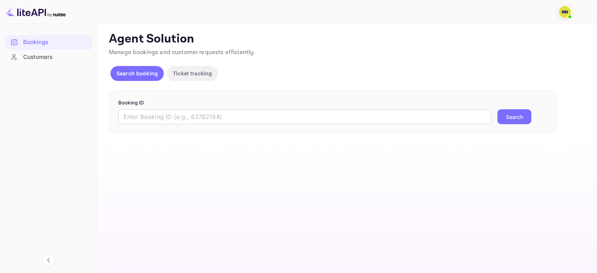
click at [162, 125] on div "Booking ID ​ Search" at bounding box center [333, 112] width 448 height 44
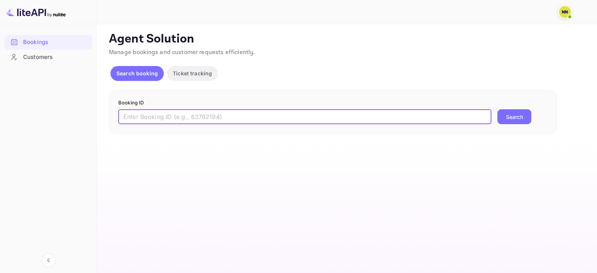
drag, startPoint x: 175, startPoint y: 123, endPoint x: 239, endPoint y: 139, distance: 65.4
click at [175, 122] on input "text" at bounding box center [304, 116] width 373 height 15
paste input "9252720"
type input "9252720"
click at [508, 118] on button "Search" at bounding box center [515, 116] width 34 height 15
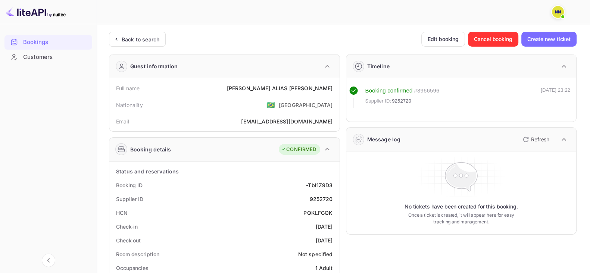
click at [315, 214] on div "PQKLFGQK" at bounding box center [318, 213] width 29 height 8
copy div "PQKLFGQK"
click at [119, 33] on div "Back to search" at bounding box center [137, 39] width 57 height 15
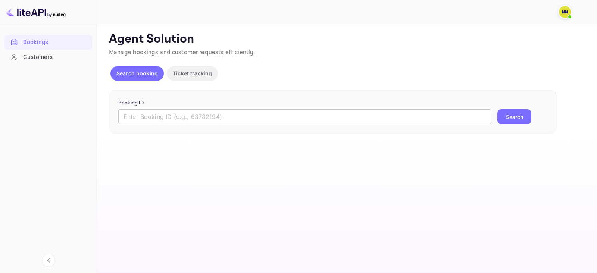
click at [157, 113] on input "text" at bounding box center [304, 116] width 373 height 15
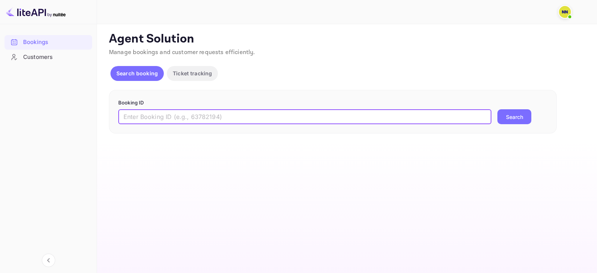
paste input "9244585"
type input "9244585"
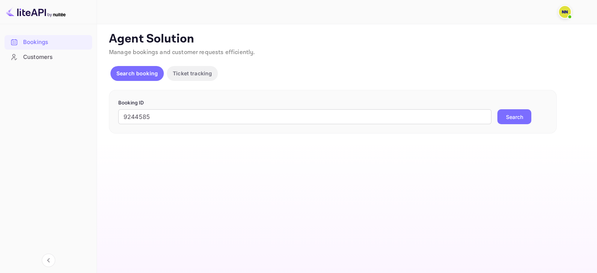
click at [504, 114] on button "Search" at bounding box center [515, 116] width 34 height 15
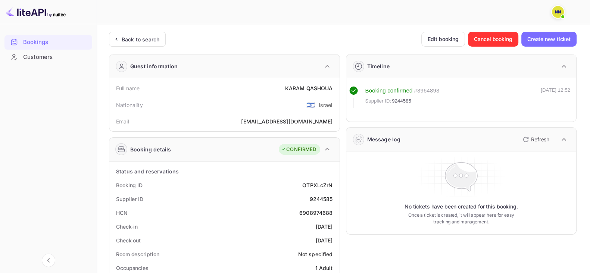
click at [310, 214] on div "6908974688" at bounding box center [316, 213] width 34 height 8
copy div "6908974688"
click at [146, 40] on div "Back to search" at bounding box center [141, 39] width 38 height 8
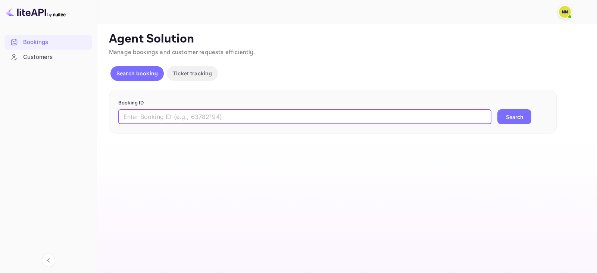
click at [150, 123] on input "text" at bounding box center [304, 116] width 373 height 15
paste input "9173664"
type input "9173664"
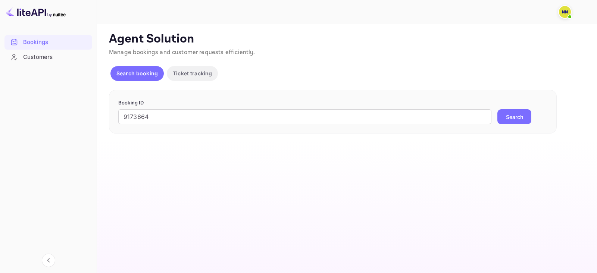
click at [508, 117] on button "Search" at bounding box center [515, 116] width 34 height 15
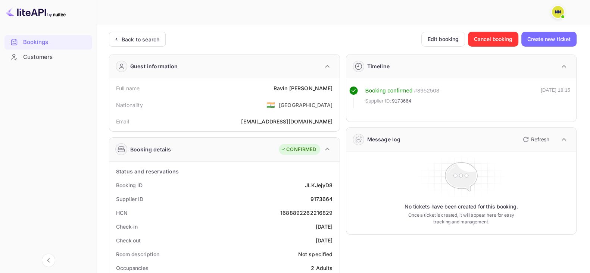
click at [296, 214] on div "1688892262216829" at bounding box center [306, 213] width 52 height 8
copy div "1688892262216829"
click at [134, 40] on div "Back to search" at bounding box center [141, 39] width 38 height 8
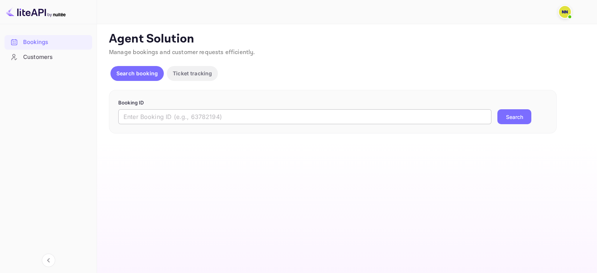
click at [175, 113] on input "text" at bounding box center [304, 116] width 373 height 15
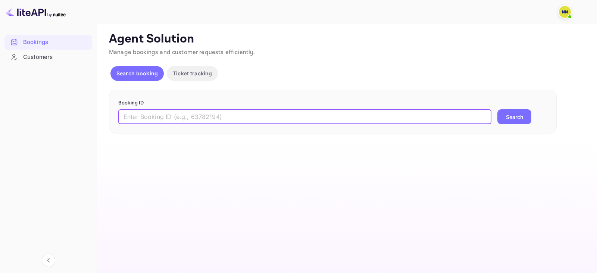
paste input "9152411"
type input "9152411"
click at [522, 116] on button "Search" at bounding box center [515, 116] width 34 height 15
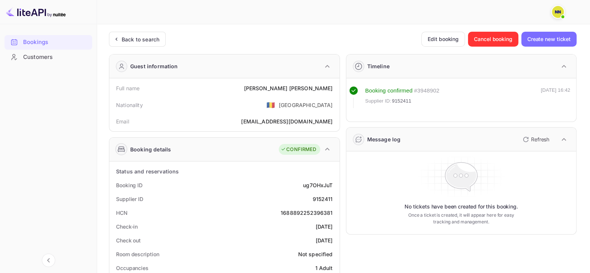
click at [289, 209] on div "1688892252396381" at bounding box center [307, 213] width 52 height 8
copy div "1688892252396381"
click at [131, 42] on div "Back to search" at bounding box center [141, 39] width 38 height 8
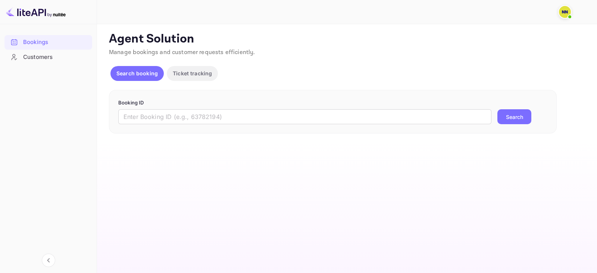
click at [167, 107] on form "Booking ID ​ Search" at bounding box center [332, 111] width 429 height 25
click at [173, 115] on input "text" at bounding box center [304, 116] width 373 height 15
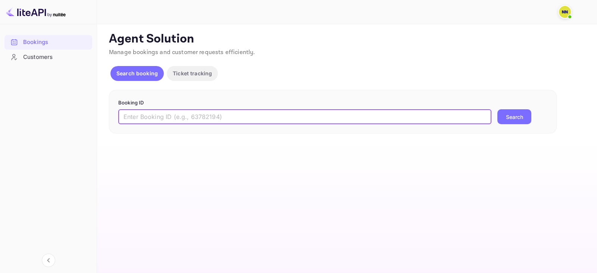
paste input "9080297"
type input "9080297"
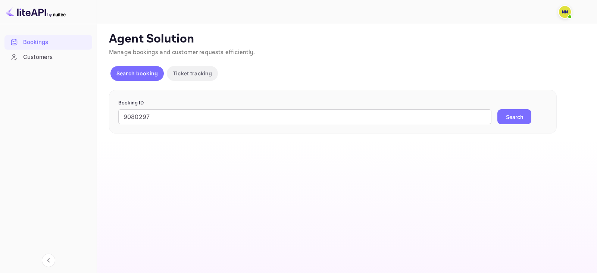
click at [503, 117] on button "Search" at bounding box center [515, 116] width 34 height 15
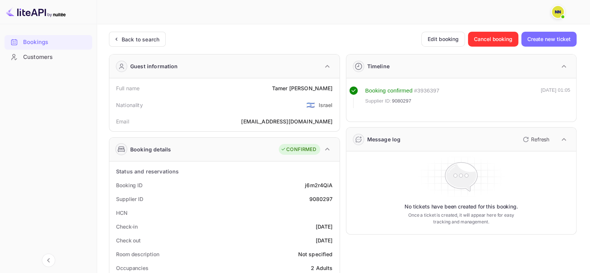
drag, startPoint x: 135, startPoint y: 41, endPoint x: 107, endPoint y: 8, distance: 43.2
click at [134, 41] on div "Back to search" at bounding box center [141, 39] width 38 height 8
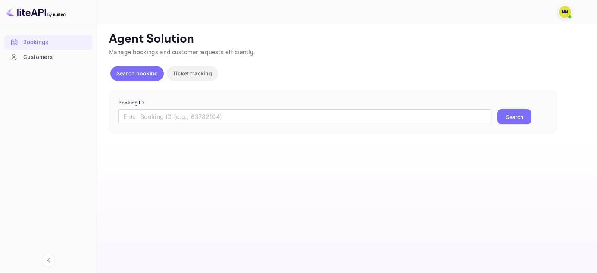
click at [215, 107] on form "Booking ID ​ Search" at bounding box center [332, 111] width 429 height 25
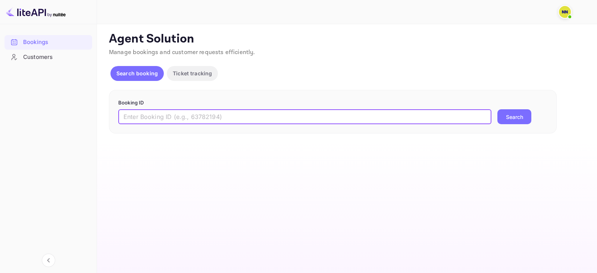
drag, startPoint x: 220, startPoint y: 115, endPoint x: 429, endPoint y: 128, distance: 209.5
click at [221, 115] on input "text" at bounding box center [304, 116] width 373 height 15
paste input "8968042"
type input "8968042"
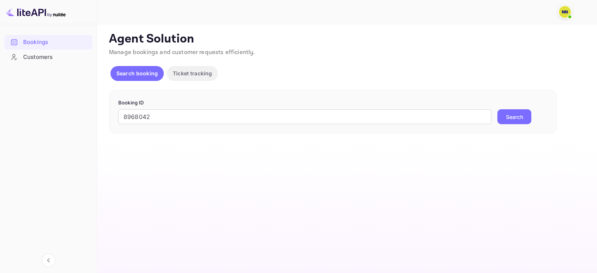
click at [518, 120] on button "Search" at bounding box center [515, 116] width 34 height 15
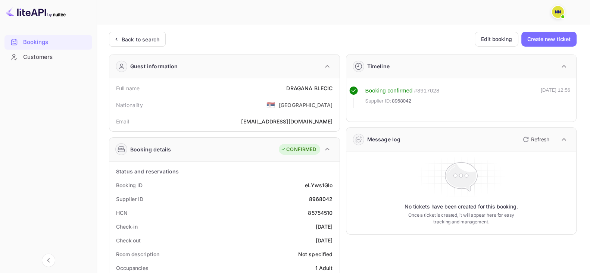
click at [326, 211] on div "85754510" at bounding box center [320, 213] width 25 height 8
copy div "85754510"
click at [122, 40] on div "Back to search" at bounding box center [141, 39] width 38 height 8
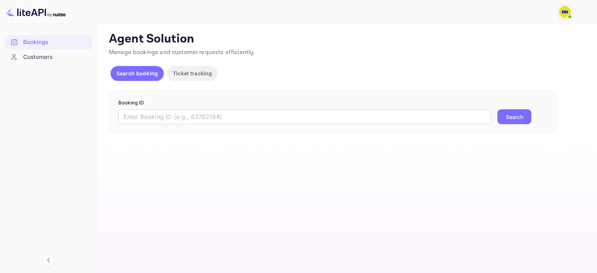
click at [169, 108] on form "Booking ID ​ Search" at bounding box center [332, 111] width 429 height 25
click at [173, 113] on input "text" at bounding box center [304, 116] width 373 height 15
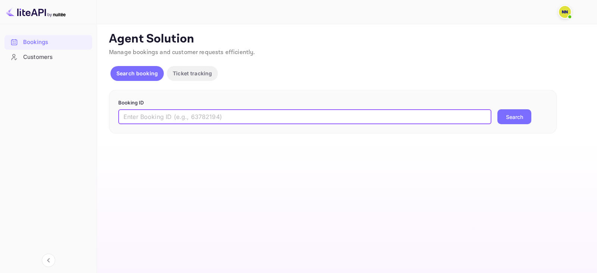
paste input "8806525"
type input "8806525"
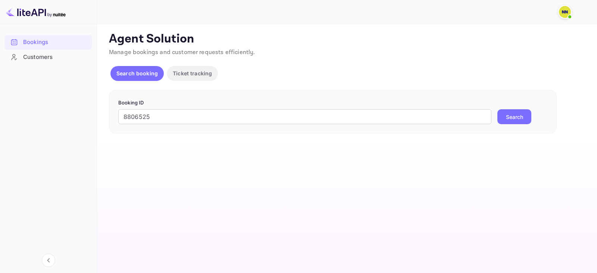
click at [512, 112] on button "Search" at bounding box center [515, 116] width 34 height 15
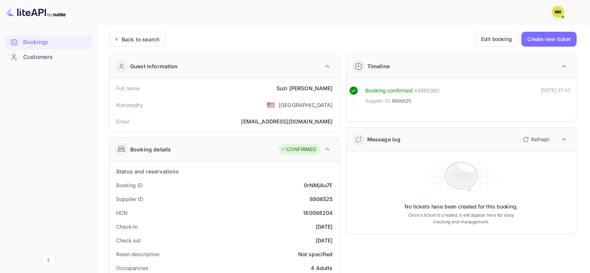
click at [308, 212] on div "180098204" at bounding box center [317, 213] width 29 height 8
copy div "180098204"
click at [152, 39] on div "Back to search" at bounding box center [141, 39] width 38 height 8
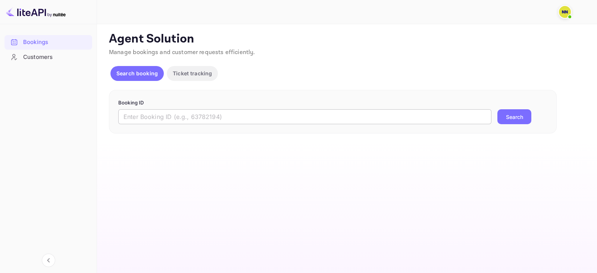
drag, startPoint x: 158, startPoint y: 116, endPoint x: 170, endPoint y: 121, distance: 13.6
click at [158, 116] on input "text" at bounding box center [304, 116] width 373 height 15
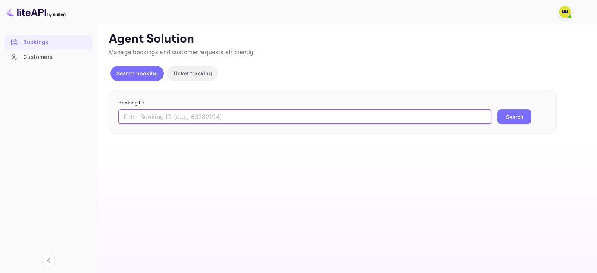
paste input "8767520"
type input "8767520"
drag, startPoint x: 508, startPoint y: 117, endPoint x: 504, endPoint y: 119, distance: 4.5
click at [509, 117] on button "Search" at bounding box center [515, 116] width 34 height 15
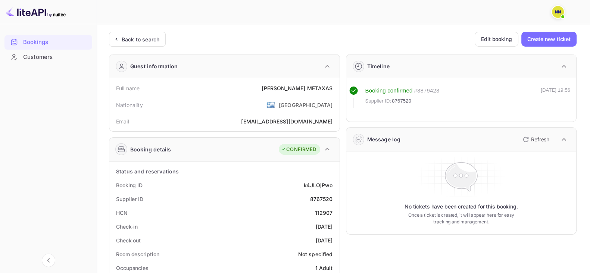
click at [326, 209] on div "112907" at bounding box center [324, 213] width 18 height 8
copy div "112907"
click at [114, 35] on icon at bounding box center [116, 38] width 8 height 7
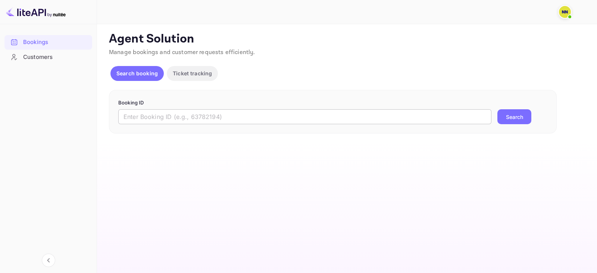
drag, startPoint x: 162, startPoint y: 102, endPoint x: 167, endPoint y: 111, distance: 10.2
click at [162, 103] on p "Booking ID" at bounding box center [332, 102] width 429 height 7
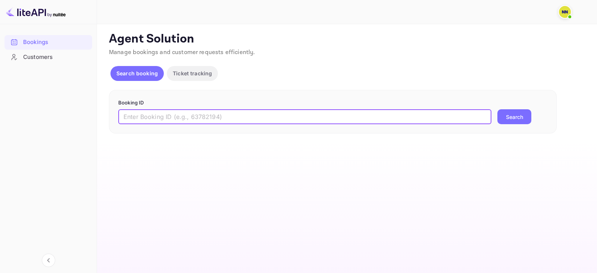
click at [167, 111] on input "text" at bounding box center [304, 116] width 373 height 15
paste input "8764370"
type input "8764370"
click at [500, 117] on button "Search" at bounding box center [515, 116] width 34 height 15
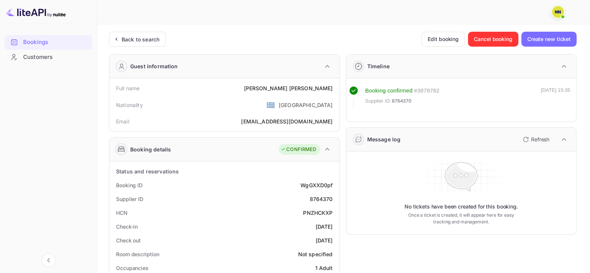
click at [314, 213] on div "PNZHCKXP" at bounding box center [317, 213] width 29 height 8
drag, startPoint x: 125, startPoint y: 42, endPoint x: 112, endPoint y: 19, distance: 26.4
click at [125, 42] on div "Back to search" at bounding box center [141, 39] width 38 height 8
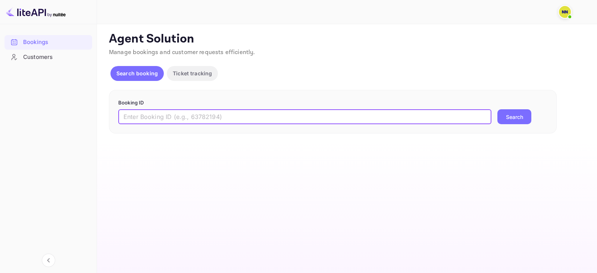
click at [200, 123] on input "text" at bounding box center [304, 116] width 373 height 15
paste input "8653076"
type input "8653076"
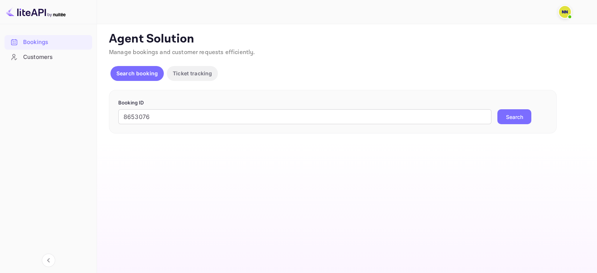
click at [495, 119] on div "8653076 ​ Search" at bounding box center [332, 116] width 429 height 15
click at [500, 112] on button "Search" at bounding box center [515, 116] width 34 height 15
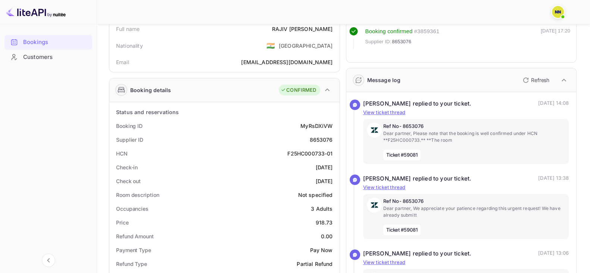
scroll to position [93, 0]
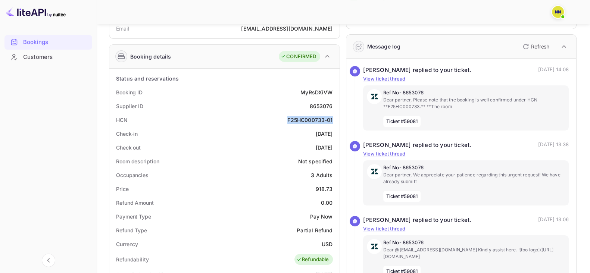
drag, startPoint x: 284, startPoint y: 116, endPoint x: 338, endPoint y: 120, distance: 54.3
click at [338, 120] on div "Status and reservations Booking ID MyRsDXiVW Supplier ID 8653076 HCN F25HC00073…" at bounding box center [224, 274] width 230 height 411
copy div "F25HC000733-01"
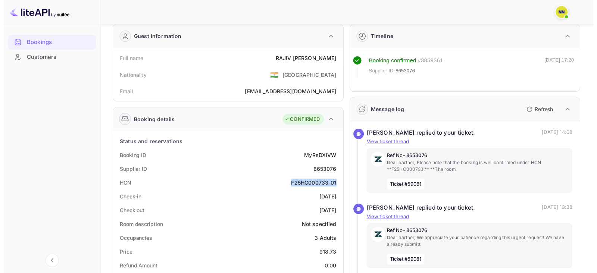
scroll to position [0, 0]
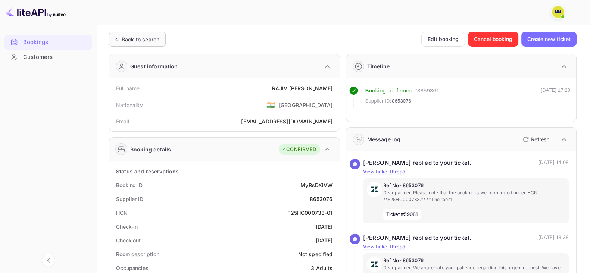
click at [135, 41] on div "Back to search" at bounding box center [141, 39] width 38 height 8
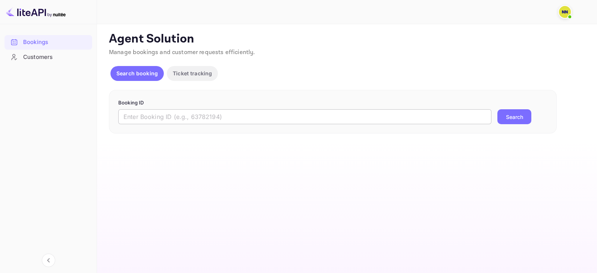
drag, startPoint x: 146, startPoint y: 113, endPoint x: 179, endPoint y: 122, distance: 34.7
click at [146, 114] on input "text" at bounding box center [304, 116] width 373 height 15
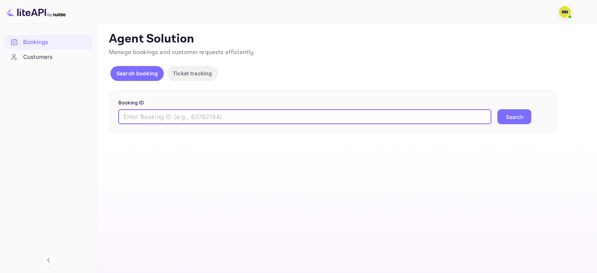
paste input "8379193"
type input "8379193"
click at [512, 120] on button "Search" at bounding box center [515, 116] width 34 height 15
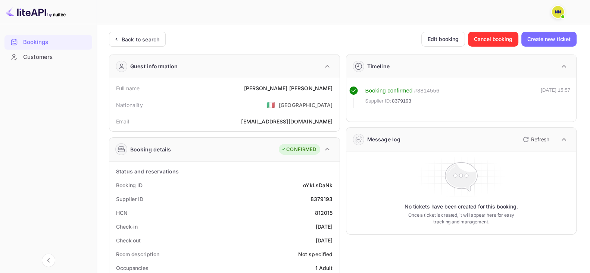
click at [325, 212] on div "812015" at bounding box center [324, 213] width 18 height 8
click at [326, 212] on div "812015" at bounding box center [324, 213] width 18 height 8
copy div "812015"
click at [138, 38] on div "Back to search" at bounding box center [141, 39] width 38 height 8
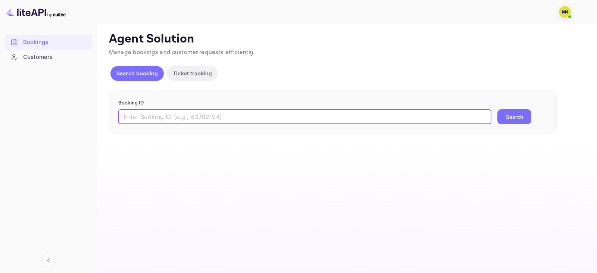
click at [146, 113] on input "text" at bounding box center [304, 116] width 373 height 15
paste input "8379103"
type input "8379103"
click at [510, 116] on button "Search" at bounding box center [515, 116] width 34 height 15
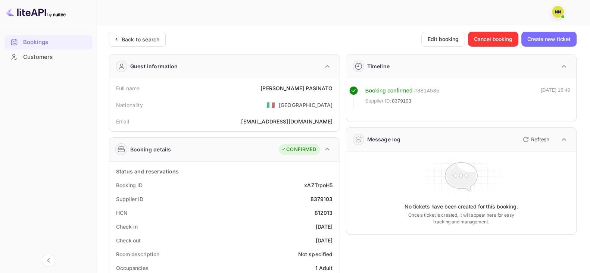
click at [323, 210] on div "812013" at bounding box center [324, 213] width 18 height 8
copy div "812013"
drag, startPoint x: 123, startPoint y: 34, endPoint x: 103, endPoint y: 9, distance: 32.7
click at [123, 34] on div "Back to search" at bounding box center [137, 39] width 57 height 15
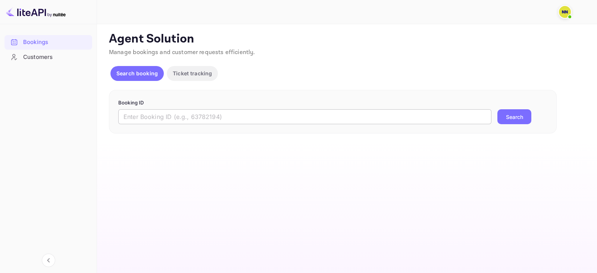
click at [167, 124] on input "text" at bounding box center [304, 116] width 373 height 15
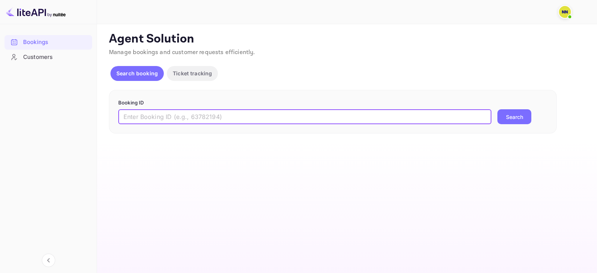
paste input "8359815"
type input "8359815"
click at [501, 119] on button "Search" at bounding box center [515, 116] width 34 height 15
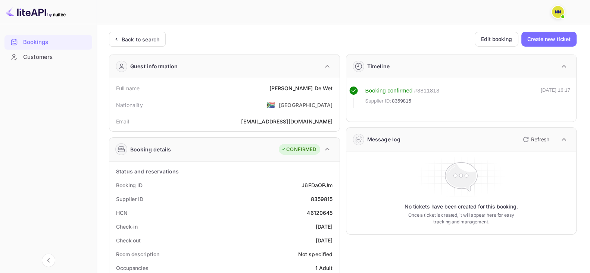
click at [315, 211] on div "46120645" at bounding box center [320, 213] width 26 height 8
drag, startPoint x: 315, startPoint y: 211, endPoint x: 299, endPoint y: 208, distance: 16.3
click at [317, 211] on div "46120645" at bounding box center [320, 213] width 26 height 8
copy div "46120645"
click at [152, 34] on div "Back to search" at bounding box center [137, 39] width 57 height 15
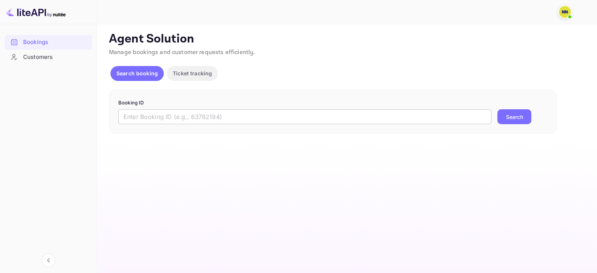
click at [170, 110] on input "text" at bounding box center [304, 116] width 373 height 15
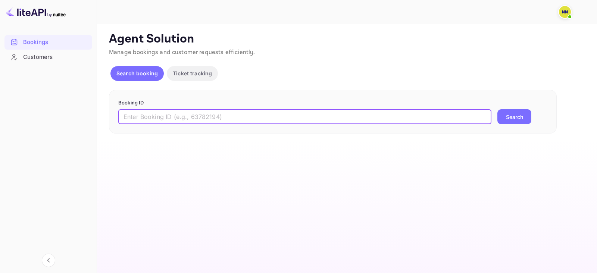
paste input "8203949"
type input "8203949"
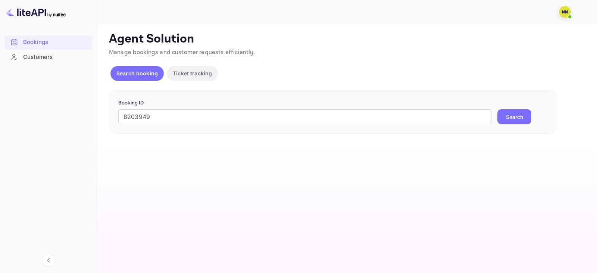
click at [497, 118] on div "8203949 ​ Search" at bounding box center [332, 116] width 429 height 15
drag, startPoint x: 508, startPoint y: 114, endPoint x: 504, endPoint y: 111, distance: 4.0
click at [507, 114] on button "Search" at bounding box center [515, 116] width 34 height 15
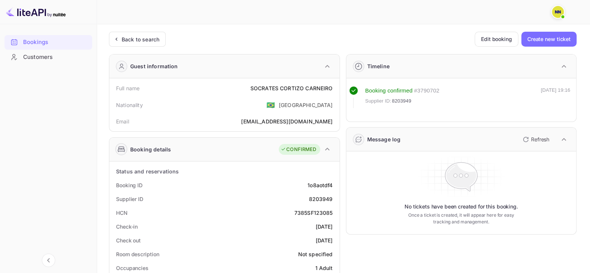
click at [314, 209] on div "7385SF123085" at bounding box center [314, 213] width 38 height 8
copy div "7385SF123085"
click at [135, 41] on div "Back to search" at bounding box center [141, 39] width 38 height 8
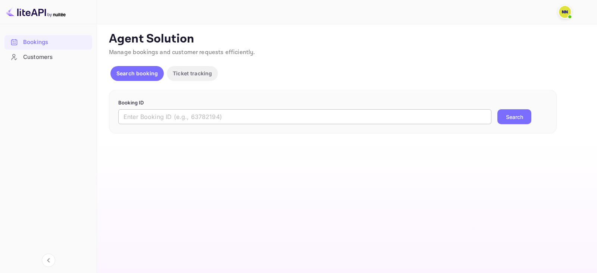
click at [179, 109] on input "text" at bounding box center [304, 116] width 373 height 15
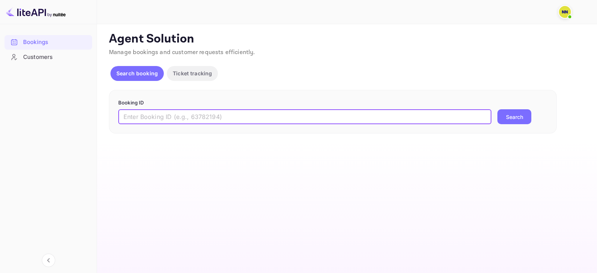
paste input "7347158"
type input "7347158"
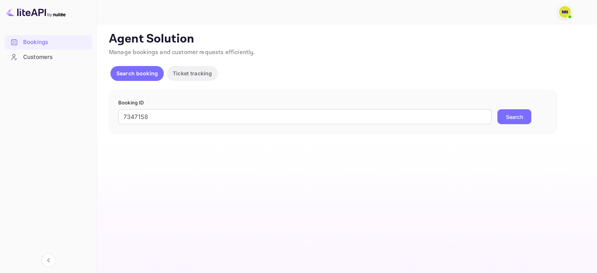
click at [503, 117] on button "Search" at bounding box center [515, 116] width 34 height 15
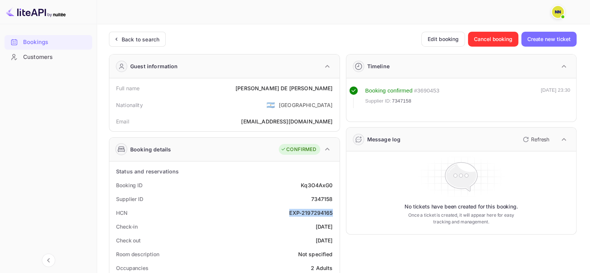
drag, startPoint x: 290, startPoint y: 212, endPoint x: 333, endPoint y: 212, distance: 42.6
click at [333, 212] on div "HCN EXP-2197294165" at bounding box center [224, 213] width 224 height 14
click at [318, 211] on div "EXP-2197294165" at bounding box center [310, 213] width 43 height 8
copy div "2197294165"
drag, startPoint x: 302, startPoint y: 211, endPoint x: 332, endPoint y: 212, distance: 30.6
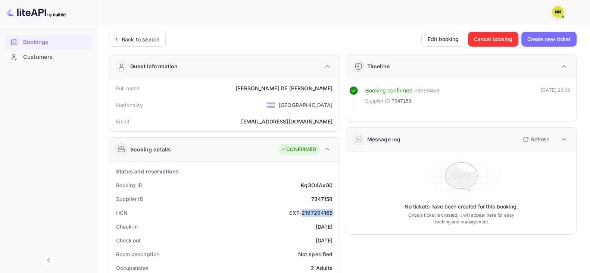
click at [332, 212] on div "EXP-2197294165" at bounding box center [310, 213] width 43 height 8
click at [125, 45] on div "Back to search" at bounding box center [137, 39] width 57 height 15
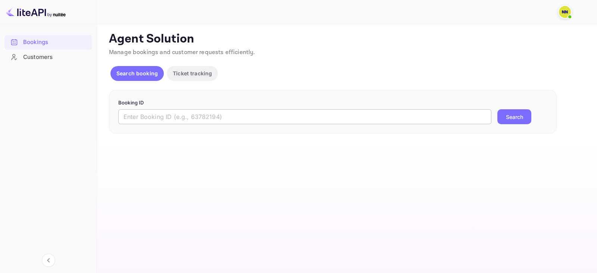
drag, startPoint x: 176, startPoint y: 111, endPoint x: 201, endPoint y: 115, distance: 25.6
click at [176, 112] on input "text" at bounding box center [304, 116] width 373 height 15
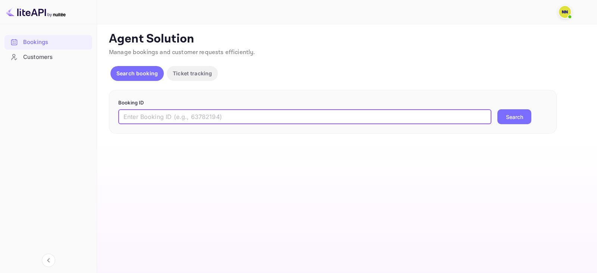
paste input "2197294165"
click at [508, 120] on button "Search" at bounding box center [515, 116] width 34 height 15
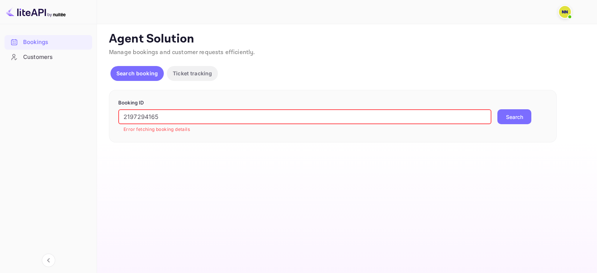
click at [149, 119] on input "2197294165" at bounding box center [304, 116] width 373 height 15
paste input "6788169"
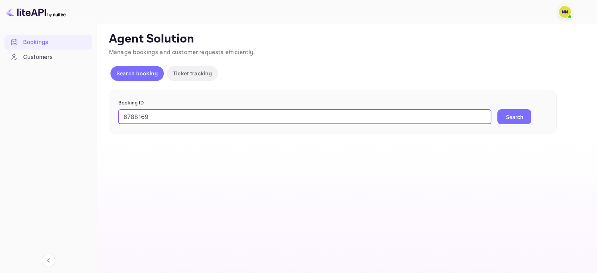
type input "6788169"
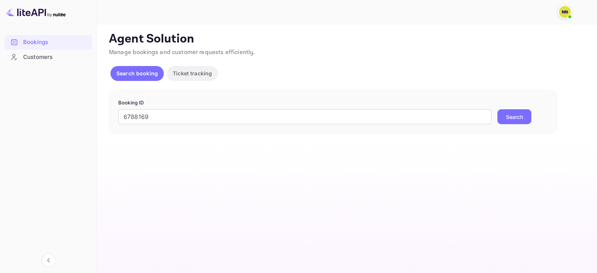
click at [522, 110] on button "Search" at bounding box center [515, 116] width 34 height 15
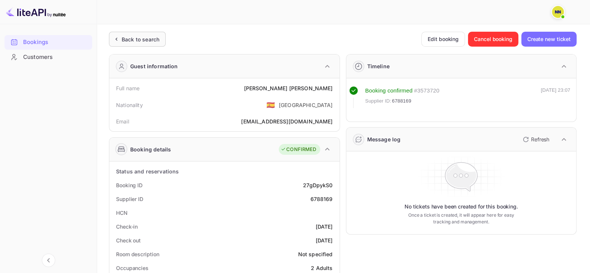
click at [125, 35] on div "Back to search" at bounding box center [141, 39] width 38 height 8
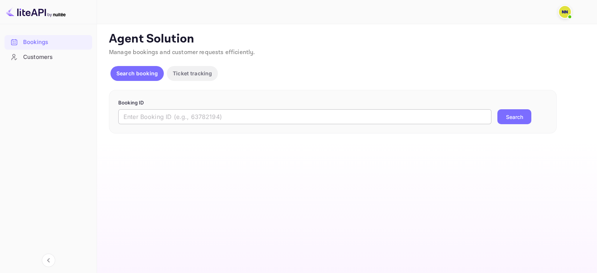
click at [151, 114] on input "text" at bounding box center [304, 116] width 373 height 15
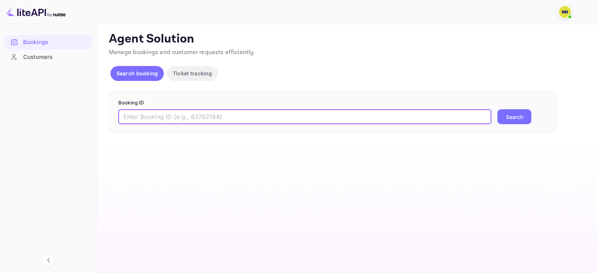
paste input "9249204"
type input "9249204"
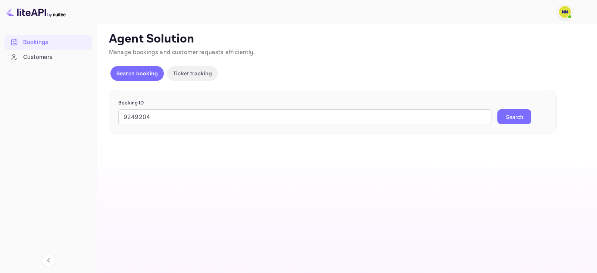
click at [525, 115] on button "Search" at bounding box center [515, 116] width 34 height 15
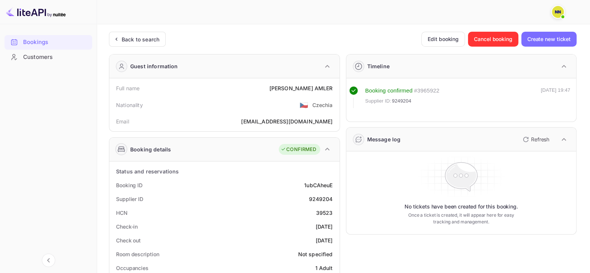
click at [324, 209] on div "39523" at bounding box center [324, 213] width 17 height 8
copy div "39523"
click at [146, 34] on div "Back to search" at bounding box center [137, 39] width 57 height 15
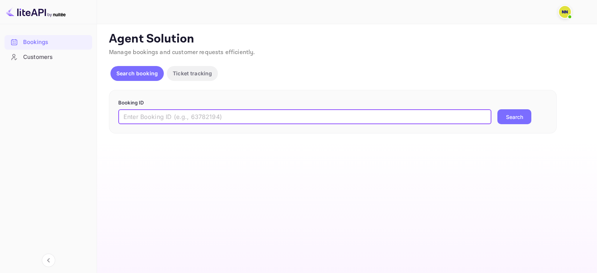
drag, startPoint x: 162, startPoint y: 118, endPoint x: 244, endPoint y: 133, distance: 82.6
click at [162, 118] on input "text" at bounding box center [304, 116] width 373 height 15
paste input "9248434"
type input "9248434"
click at [507, 120] on button "Search" at bounding box center [515, 116] width 34 height 15
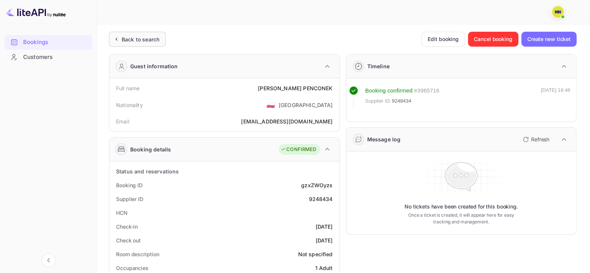
click at [121, 43] on div "Back to search" at bounding box center [135, 39] width 47 height 8
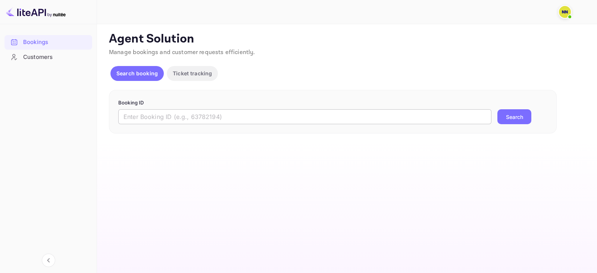
click at [161, 111] on input "text" at bounding box center [304, 116] width 373 height 15
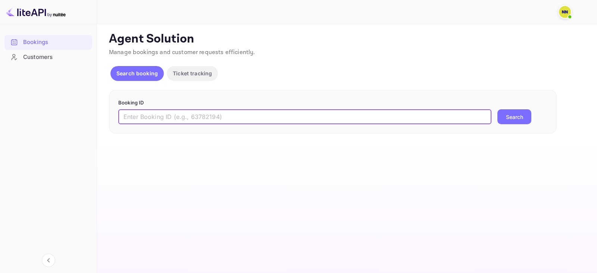
paste input "9221702"
type input "9221702"
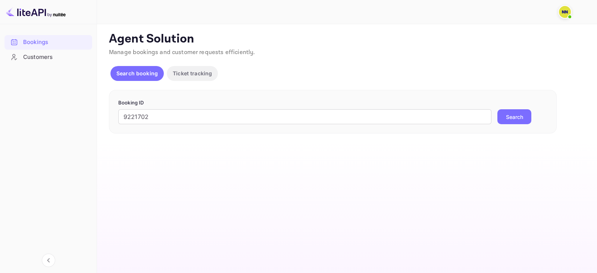
click at [510, 122] on button "Search" at bounding box center [515, 116] width 34 height 15
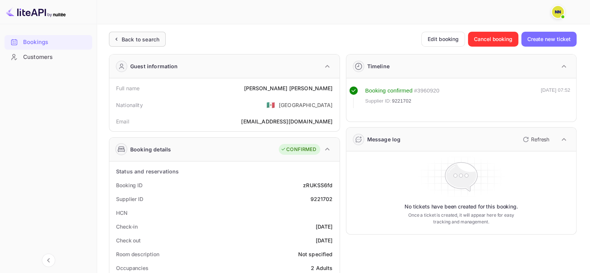
click at [133, 43] on div "Back to search" at bounding box center [137, 39] width 57 height 15
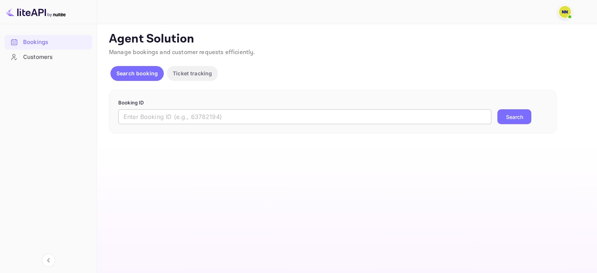
drag, startPoint x: 136, startPoint y: 115, endPoint x: 142, endPoint y: 116, distance: 5.8
click at [136, 115] on input "text" at bounding box center [304, 116] width 373 height 15
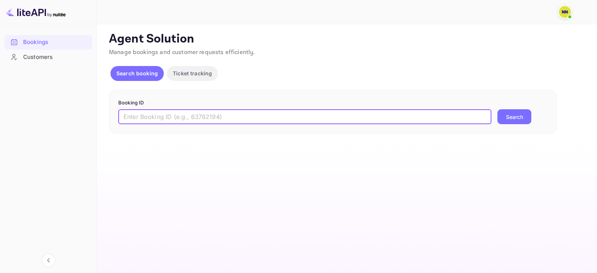
paste input "9170309"
type input "9170309"
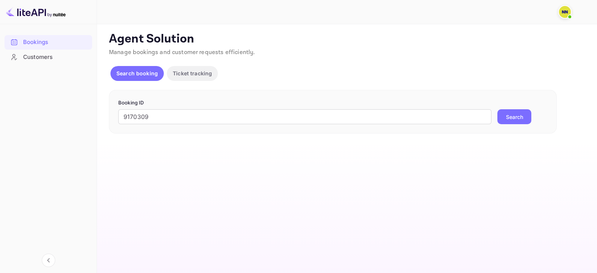
click at [510, 114] on button "Search" at bounding box center [515, 116] width 34 height 15
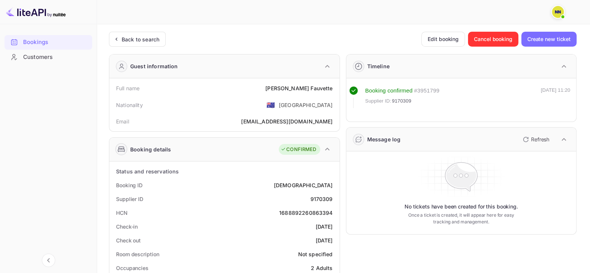
click at [305, 216] on div "1688892260863394" at bounding box center [305, 213] width 53 height 8
click at [307, 210] on div "1688892260863394" at bounding box center [305, 213] width 53 height 8
copy div "1688892260863394"
click at [127, 45] on div "Back to search" at bounding box center [137, 39] width 57 height 15
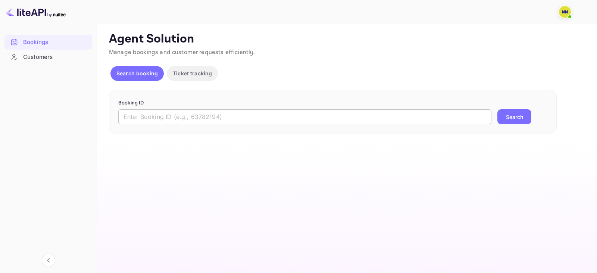
click at [146, 109] on input "text" at bounding box center [304, 116] width 373 height 15
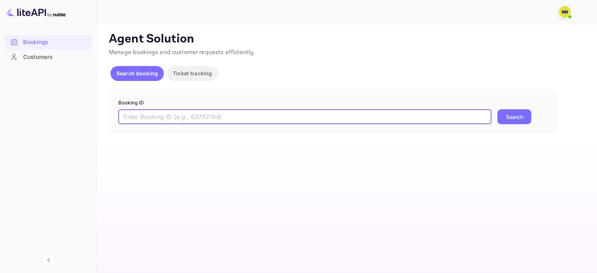
paste input "9155279"
type input "9155279"
click at [499, 114] on button "Search" at bounding box center [515, 116] width 34 height 15
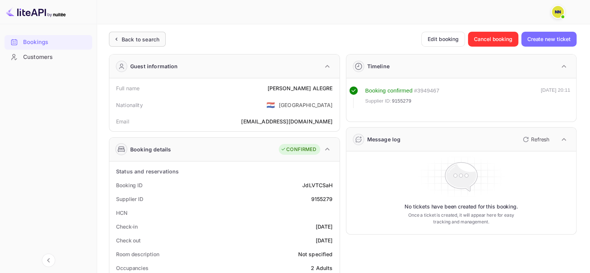
click at [134, 34] on div "Back to search" at bounding box center [137, 39] width 57 height 15
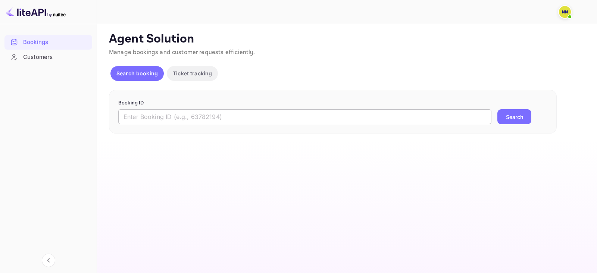
click at [159, 115] on input "text" at bounding box center [304, 116] width 373 height 15
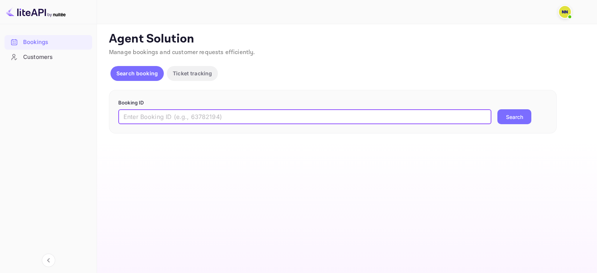
paste input "9150455"
type input "9150455"
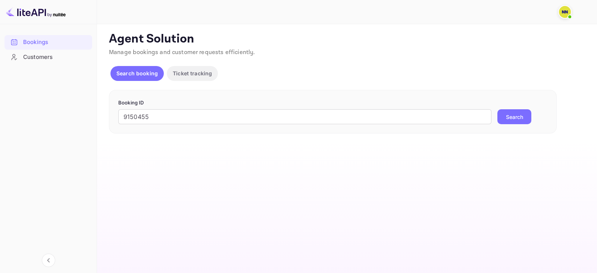
click at [526, 118] on button "Search" at bounding box center [515, 116] width 34 height 15
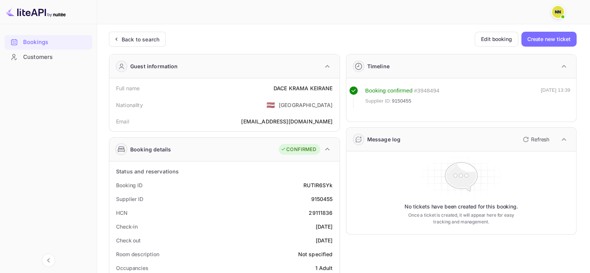
click at [325, 214] on div "29111836" at bounding box center [321, 213] width 24 height 8
copy div "29111836"
click at [125, 37] on div "Back to search" at bounding box center [141, 39] width 38 height 8
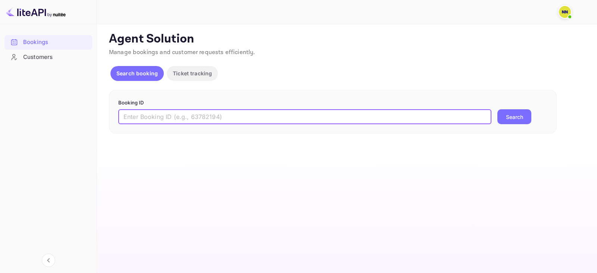
drag, startPoint x: 166, startPoint y: 120, endPoint x: 170, endPoint y: 120, distance: 4.1
click at [166, 120] on input "text" at bounding box center [304, 116] width 373 height 15
paste input "9139963"
type input "9139963"
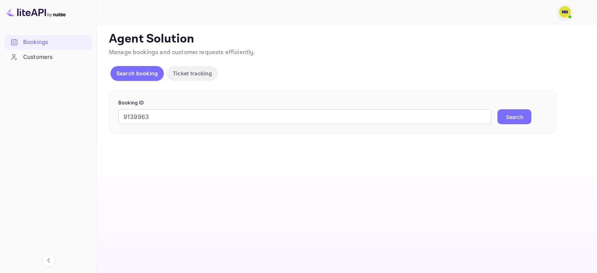
click at [513, 117] on button "Search" at bounding box center [515, 116] width 34 height 15
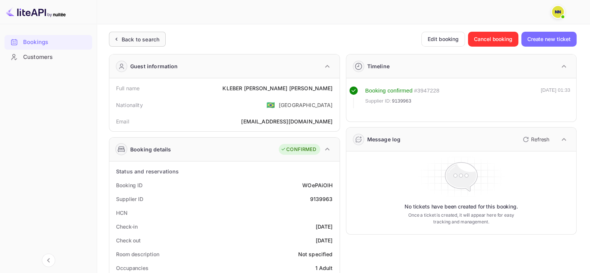
click at [133, 38] on div "Back to search" at bounding box center [141, 39] width 38 height 8
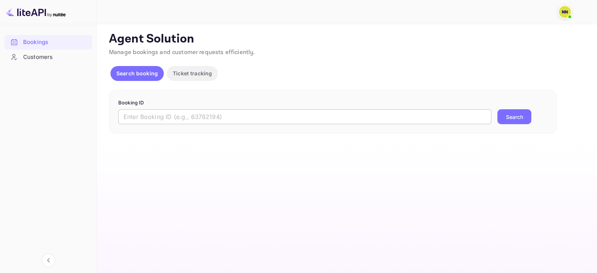
click at [152, 113] on input "text" at bounding box center [304, 116] width 373 height 15
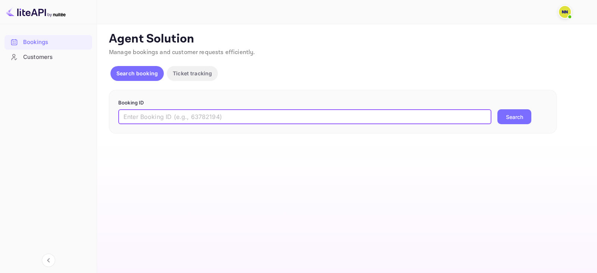
paste input "9137679"
type input "9137679"
click at [511, 114] on button "Search" at bounding box center [515, 116] width 34 height 15
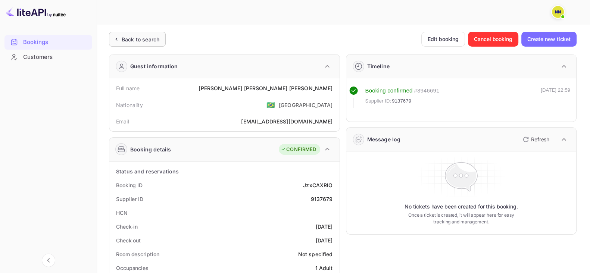
click at [124, 43] on div "Back to search" at bounding box center [137, 39] width 57 height 15
